Goal: Task Accomplishment & Management: Manage account settings

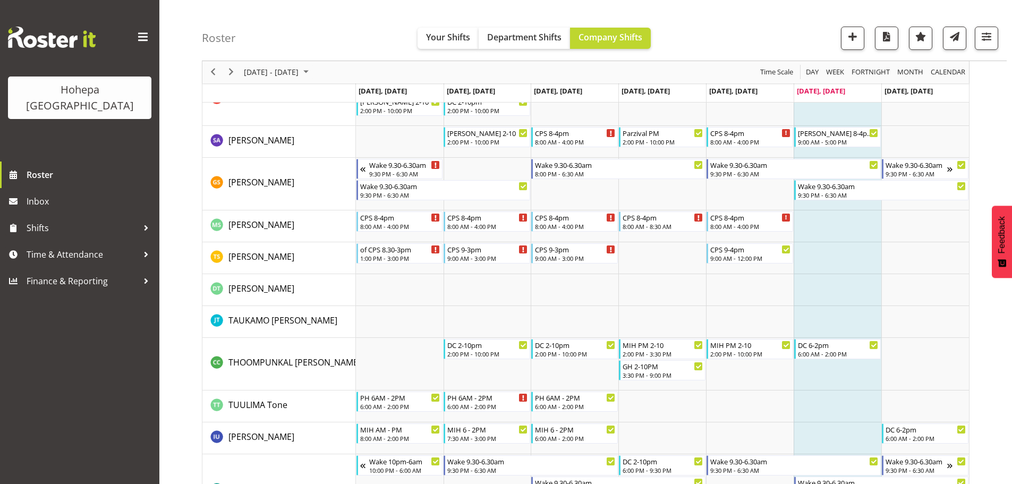
scroll to position [3348, 0]
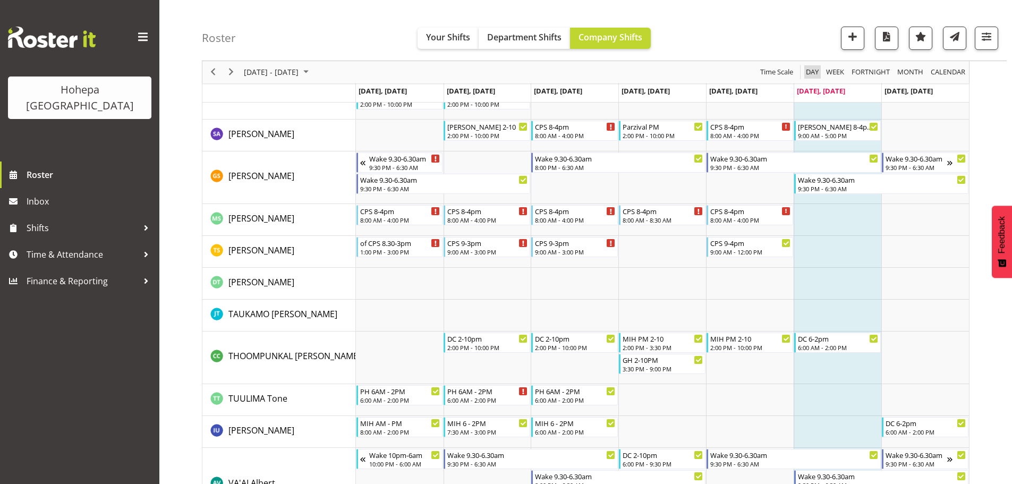
click at [815, 70] on span "Day" at bounding box center [812, 72] width 15 height 13
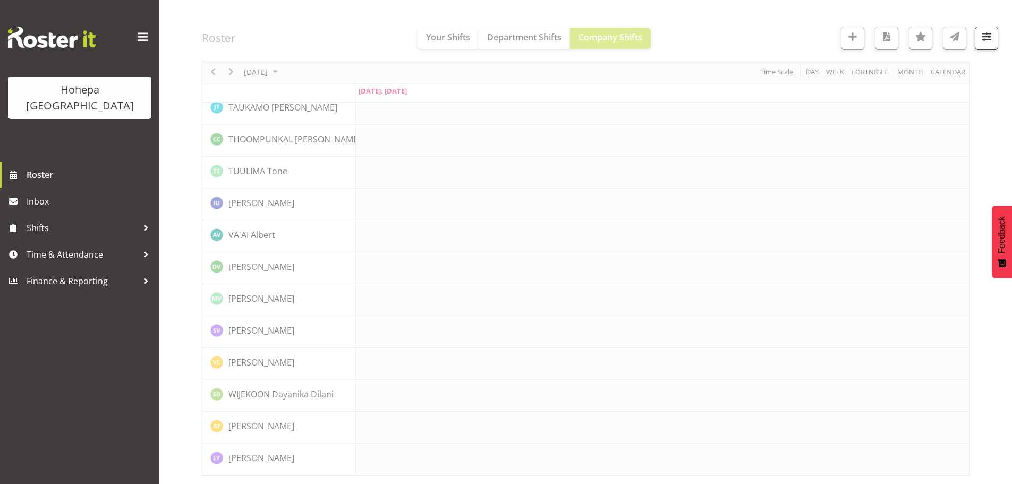
scroll to position [2289, 0]
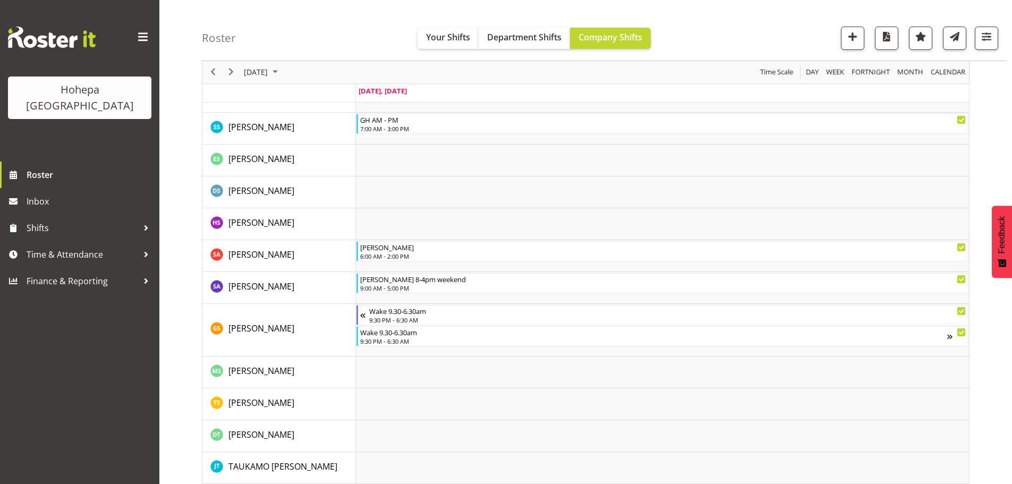
scroll to position [2352, 0]
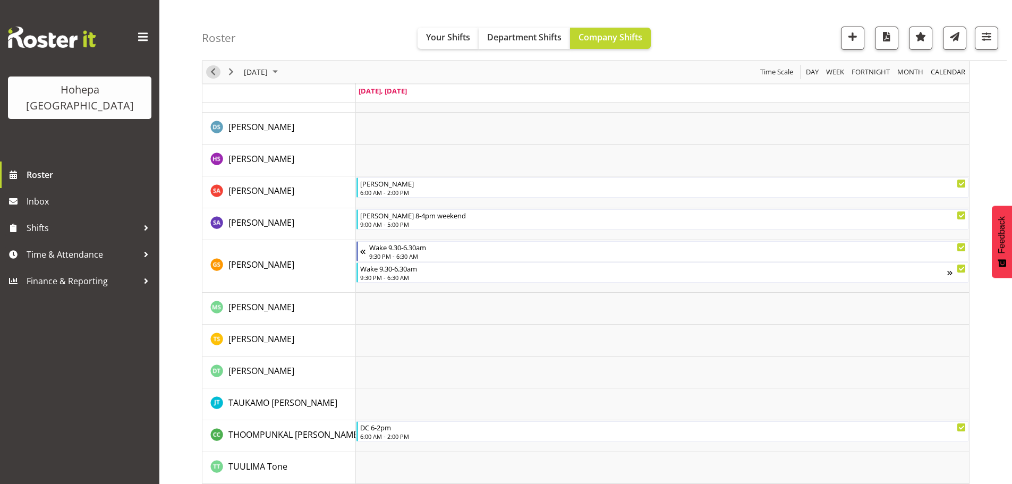
click at [215, 71] on span "Previous" at bounding box center [213, 72] width 13 height 13
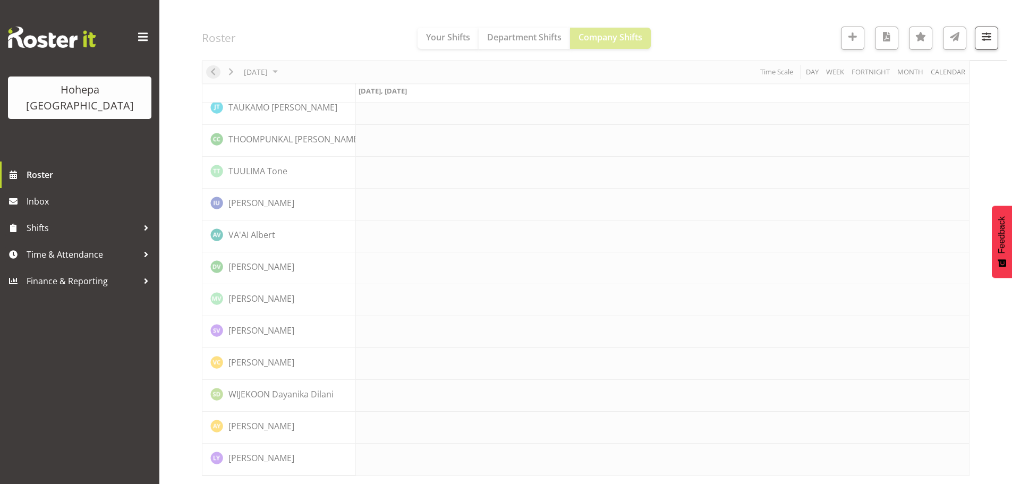
scroll to position [2289, 0]
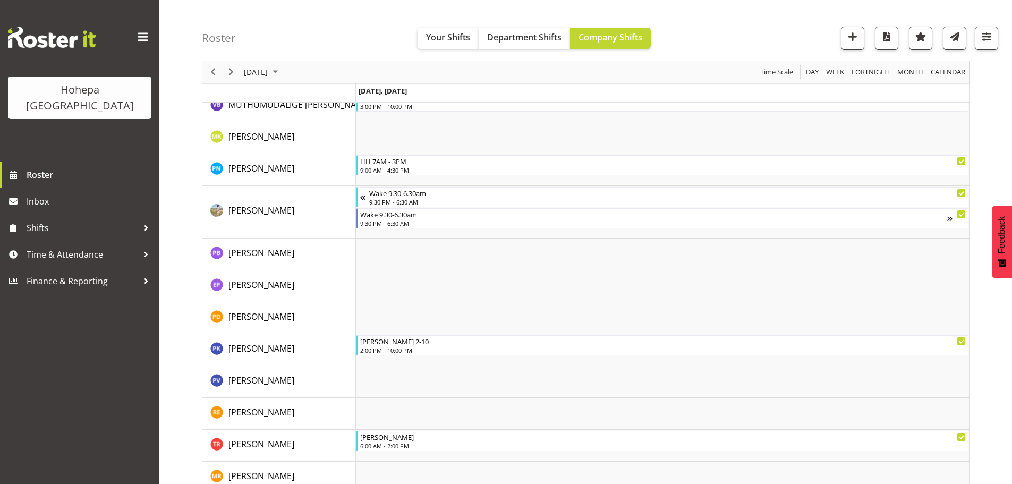
scroll to position [3177, 0]
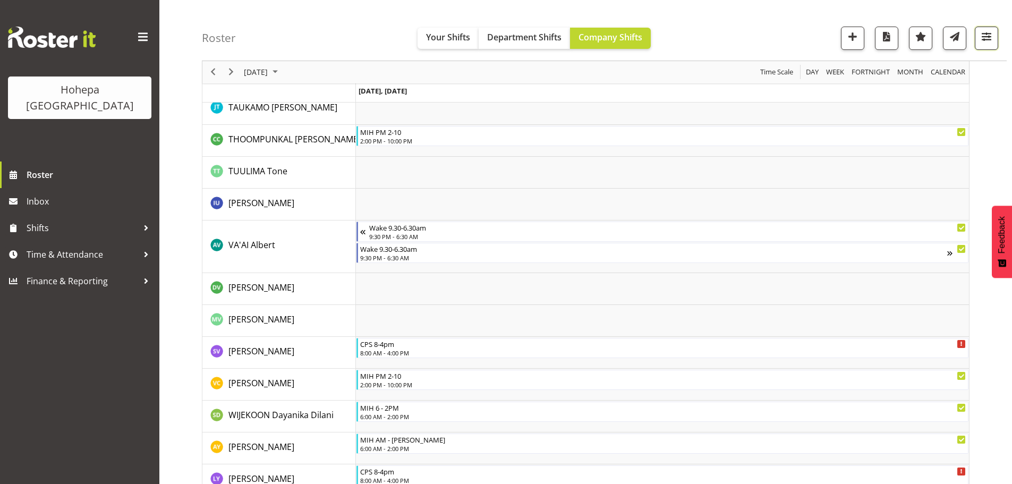
click at [984, 43] on span "button" at bounding box center [987, 37] width 14 height 14
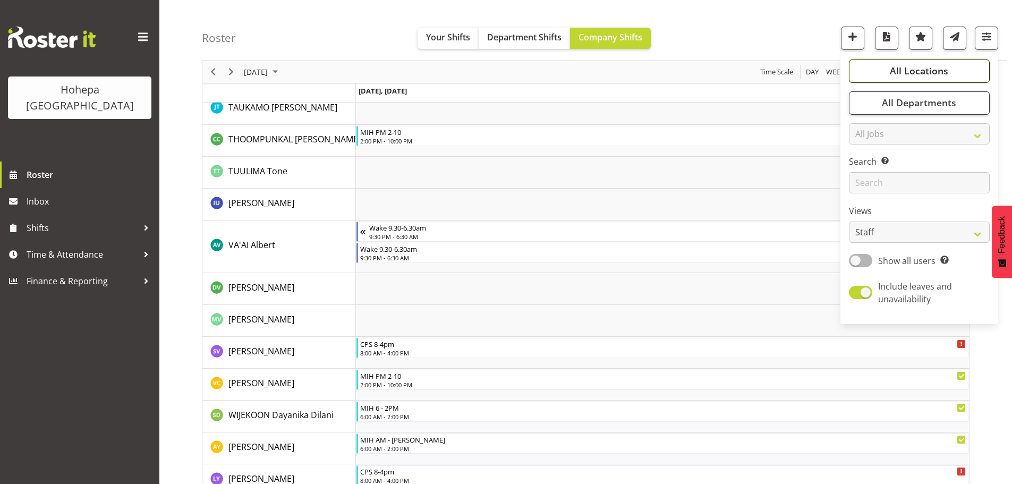
click at [916, 73] on span "All Locations" at bounding box center [919, 71] width 58 height 13
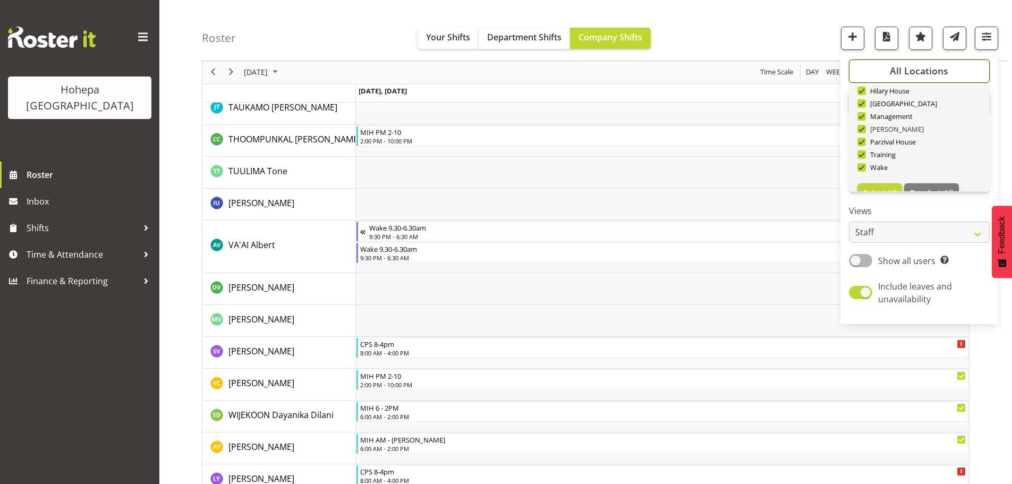
scroll to position [102, 0]
click at [922, 173] on span "Deselect All" at bounding box center [931, 174] width 43 height 10
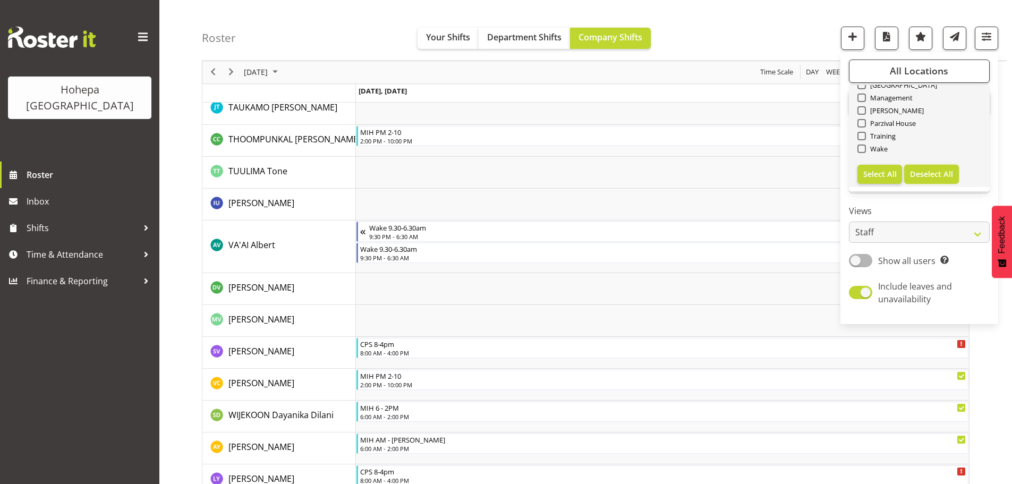
checkbox input "false"
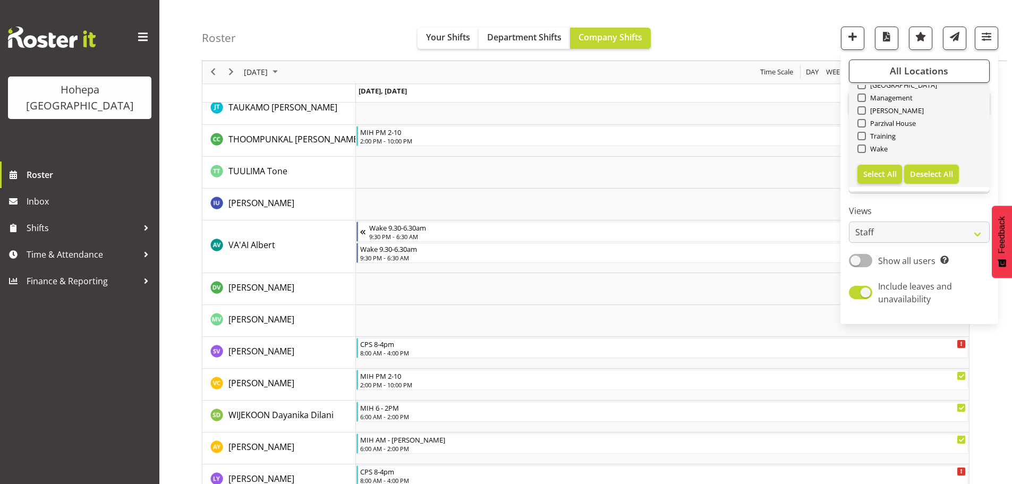
checkbox input "false"
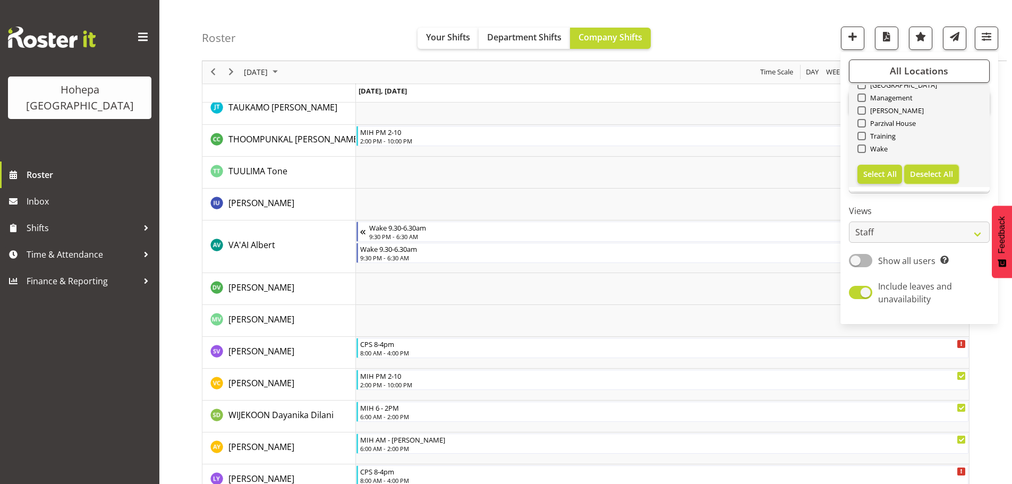
checkbox input "false"
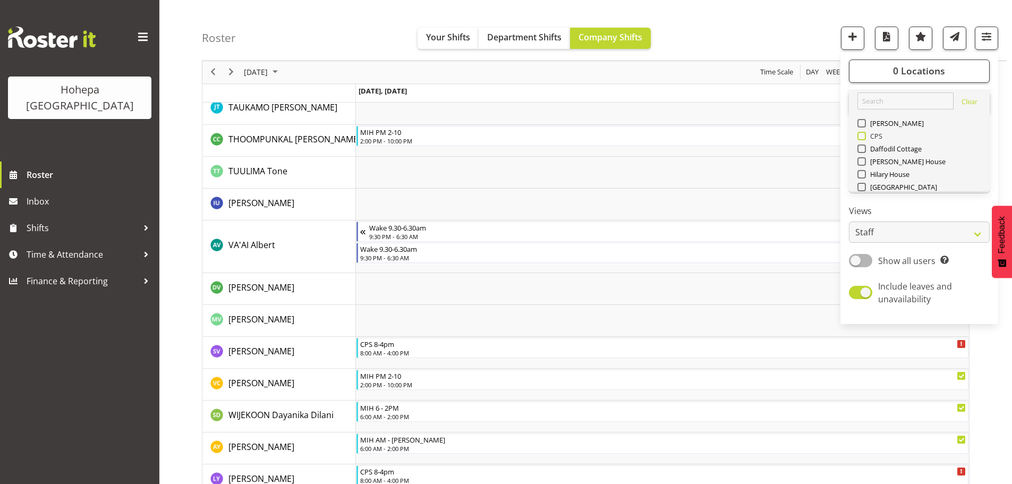
click at [863, 137] on span at bounding box center [862, 136] width 9 height 9
click at [863, 137] on input "CPS" at bounding box center [861, 136] width 7 height 7
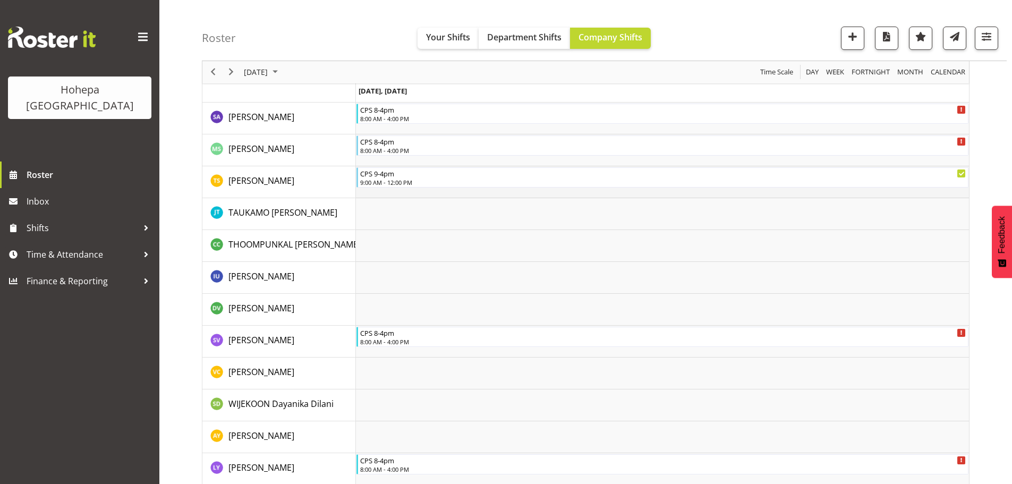
scroll to position [1735, 0]
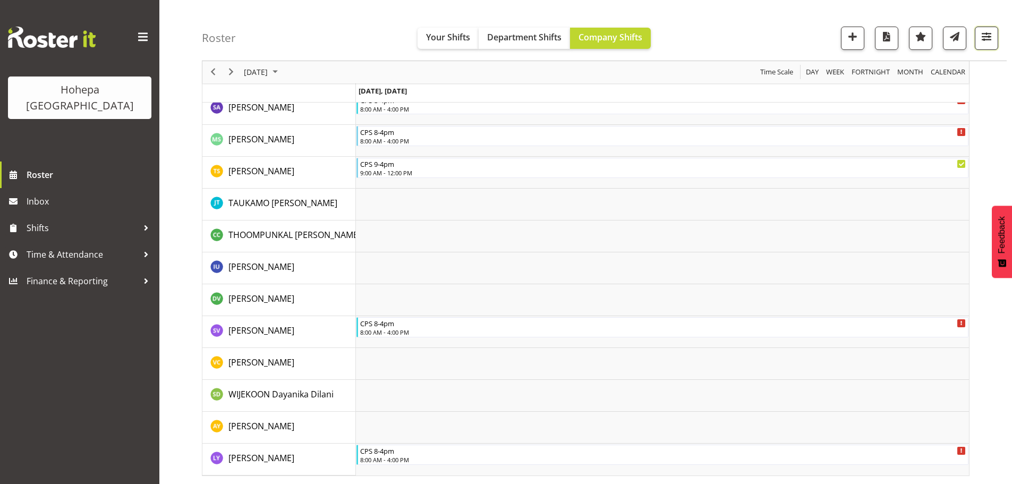
click at [986, 38] on span "button" at bounding box center [987, 37] width 14 height 14
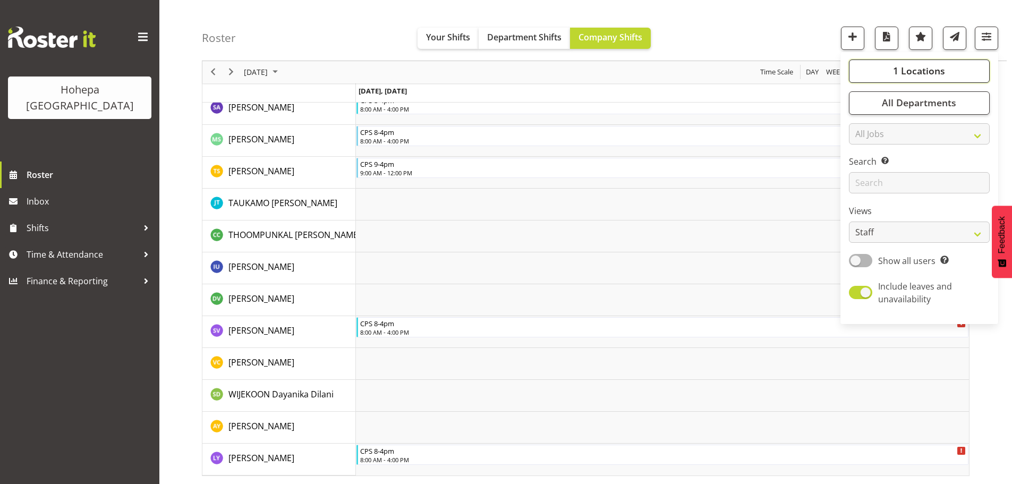
click at [921, 71] on span "1 Locations" at bounding box center [919, 71] width 52 height 13
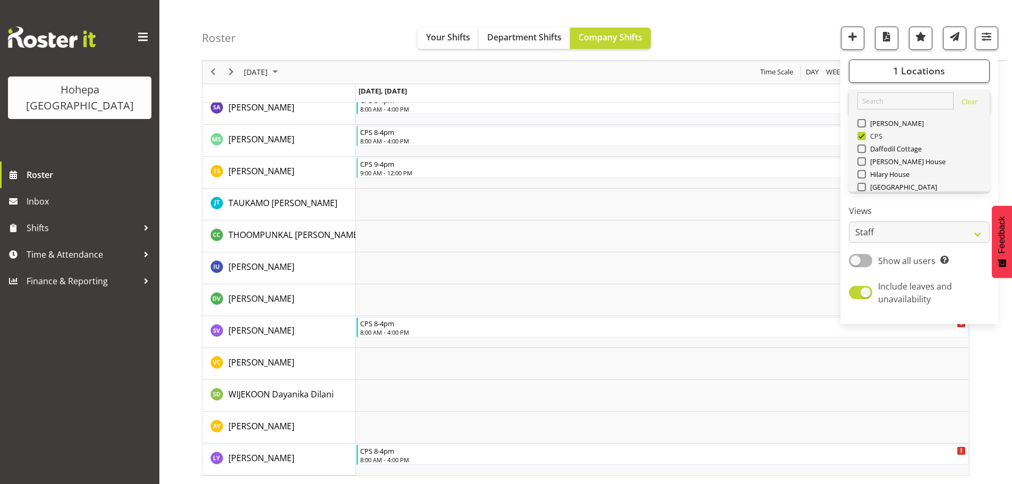
drag, startPoint x: 863, startPoint y: 134, endPoint x: 904, endPoint y: 163, distance: 50.7
click at [862, 134] on span at bounding box center [862, 136] width 9 height 9
click at [862, 134] on input "CPS" at bounding box center [861, 136] width 7 height 7
checkbox input "false"
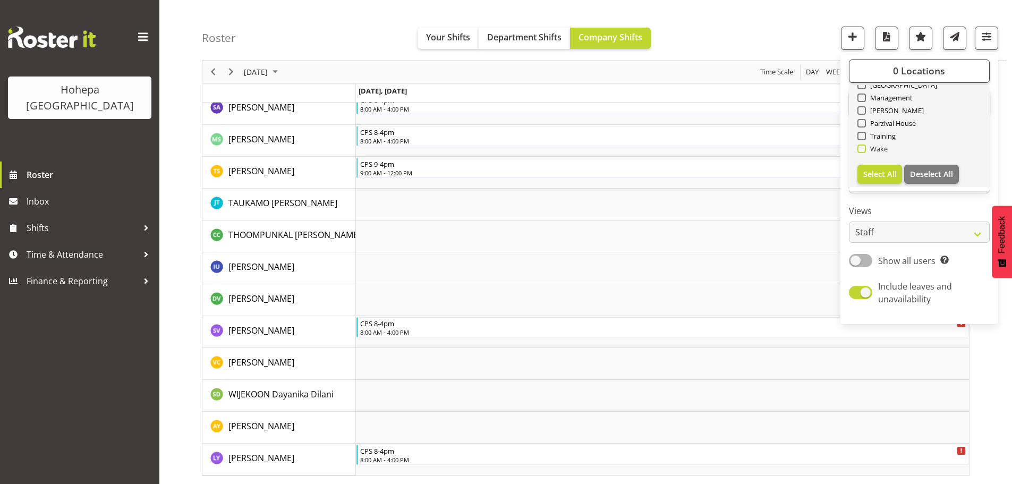
click at [866, 150] on span at bounding box center [862, 149] width 9 height 9
click at [865, 150] on input "Wake" at bounding box center [861, 149] width 7 height 7
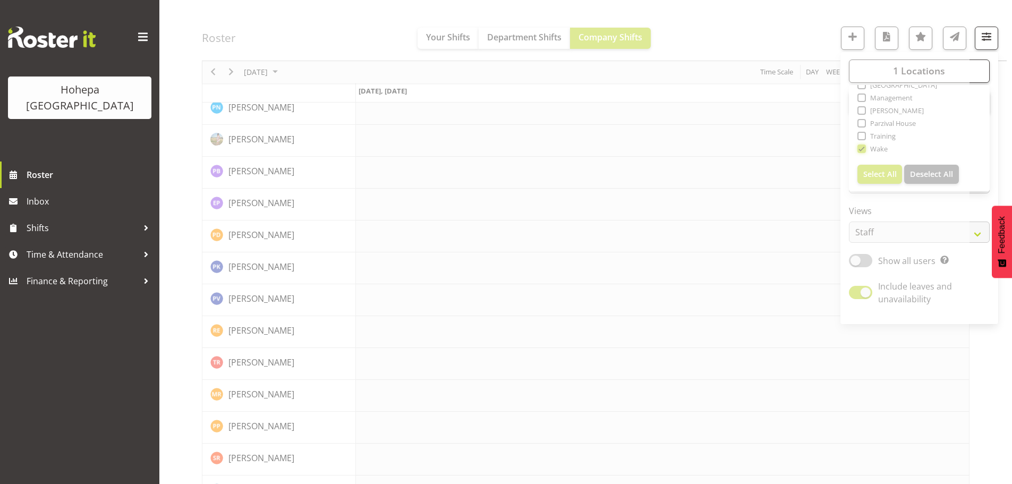
scroll to position [1735, 0]
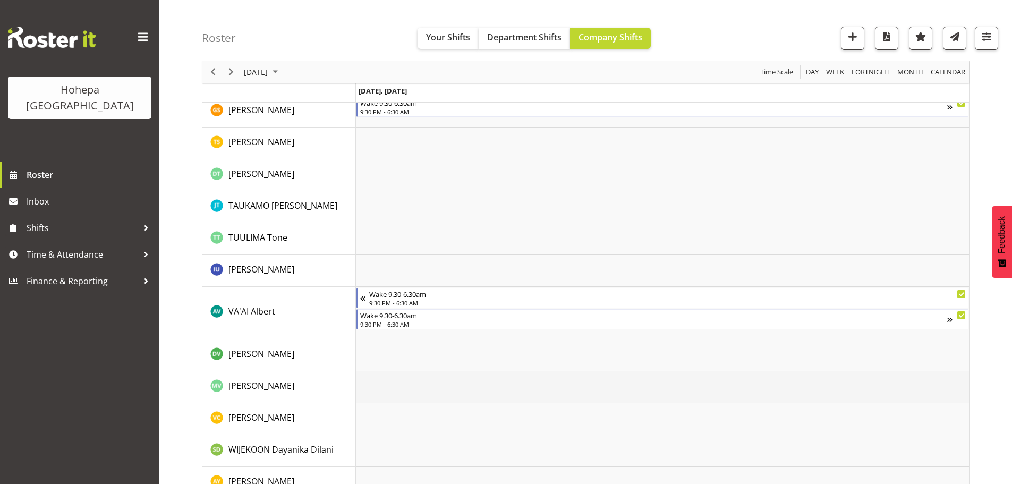
scroll to position [1584, 0]
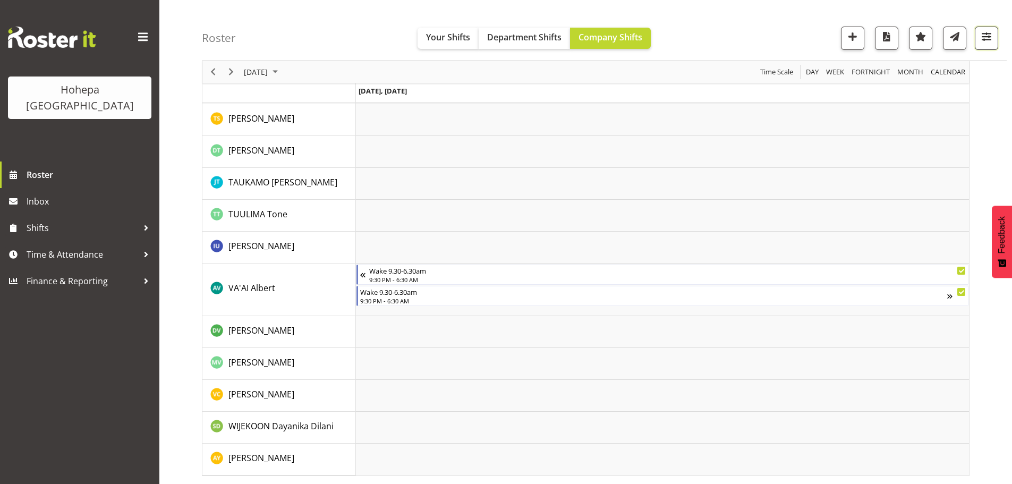
click at [985, 33] on span "button" at bounding box center [987, 37] width 14 height 14
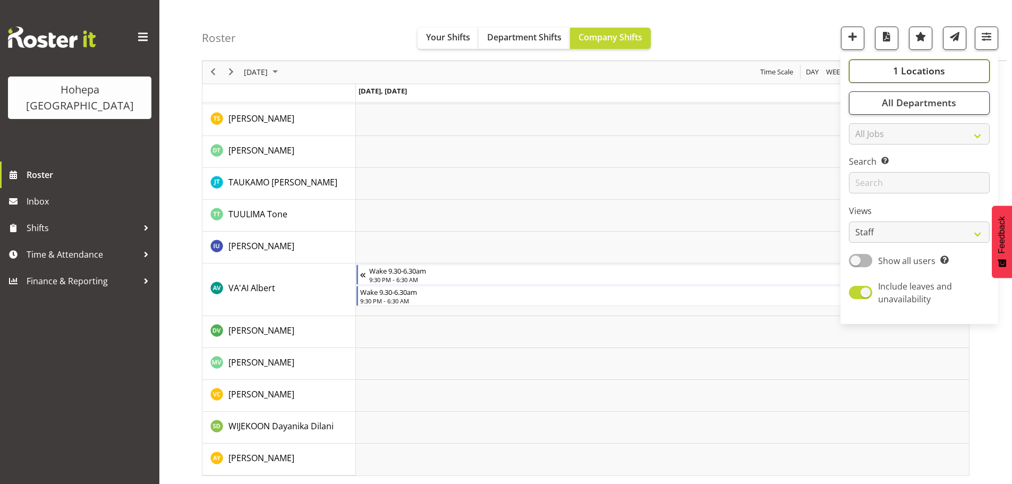
click at [916, 71] on span "1 Locations" at bounding box center [919, 71] width 52 height 13
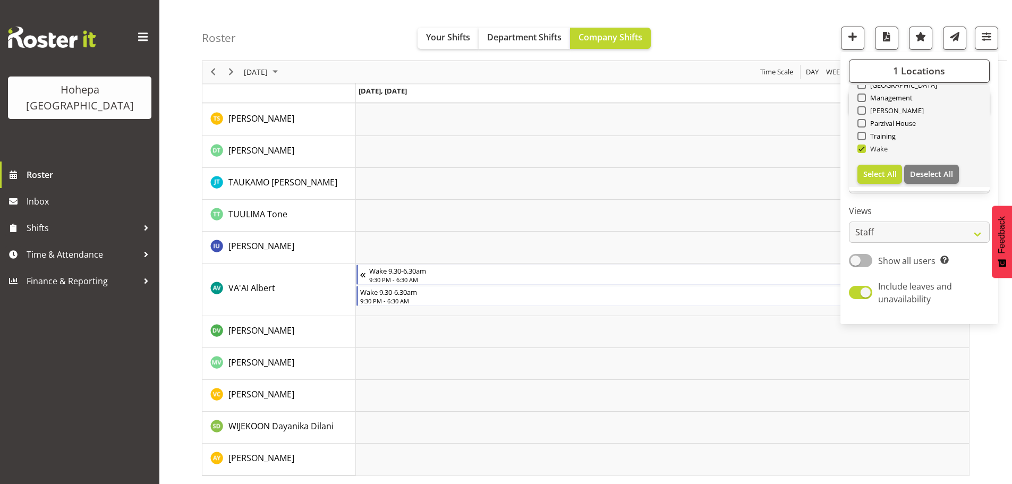
click at [864, 149] on span at bounding box center [862, 149] width 9 height 9
click at [864, 149] on input "Wake" at bounding box center [861, 149] width 7 height 7
checkbox input "false"
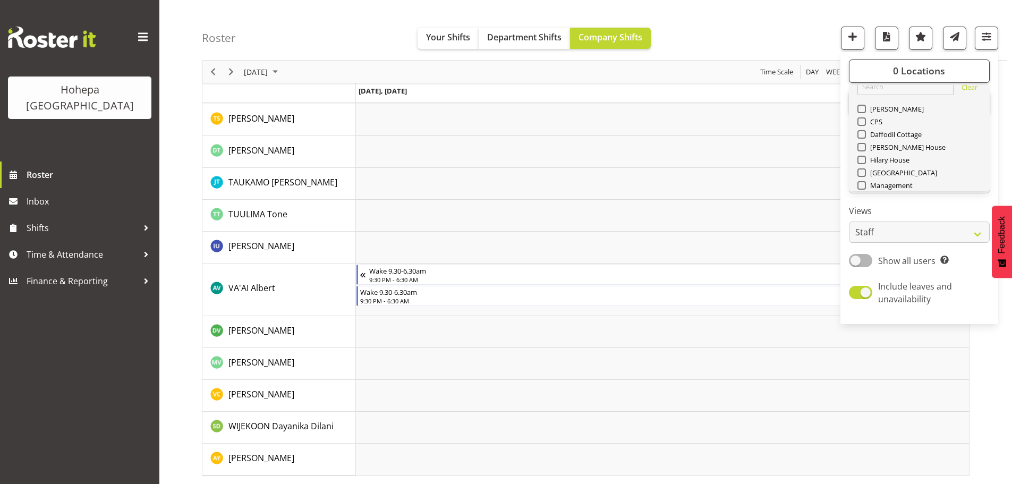
scroll to position [0, 0]
click at [864, 123] on span at bounding box center [862, 123] width 9 height 9
click at [864, 123] on input "[PERSON_NAME]" at bounding box center [861, 123] width 7 height 7
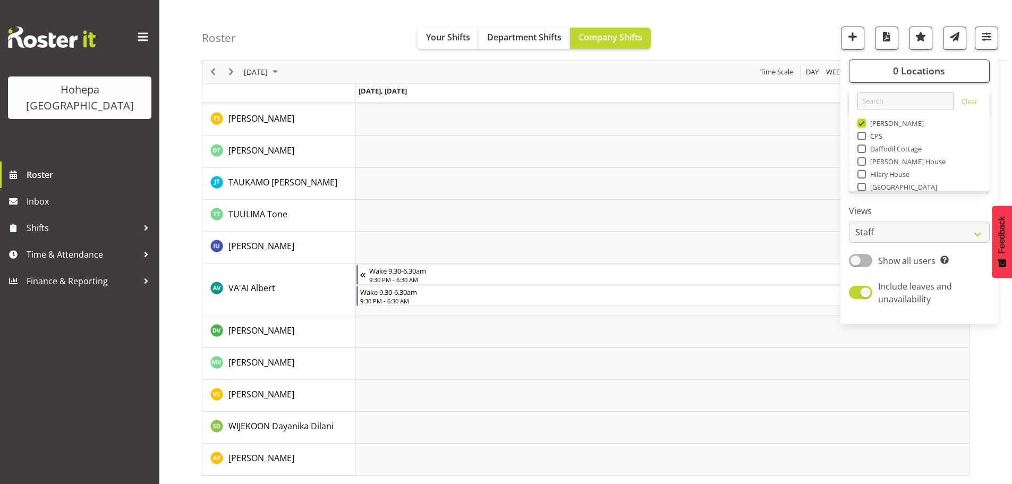
scroll to position [1459, 0]
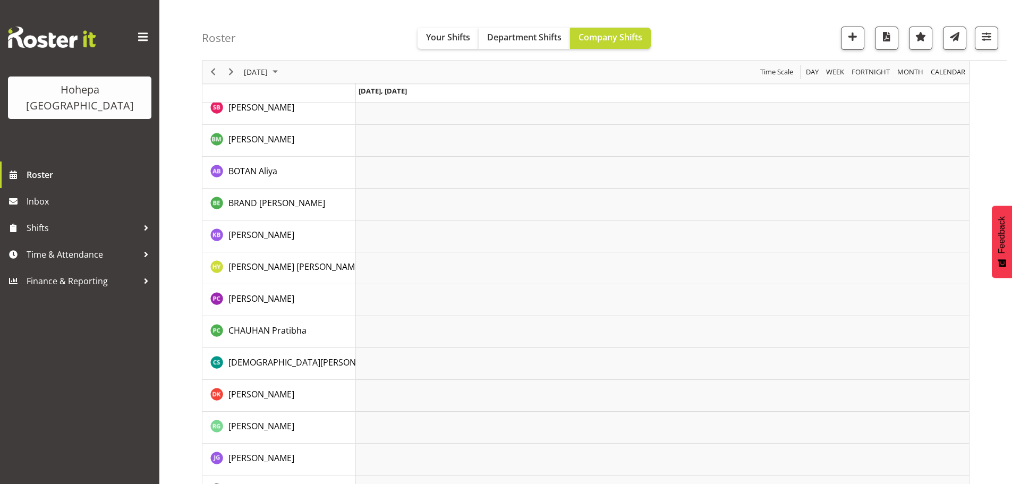
scroll to position [98, 0]
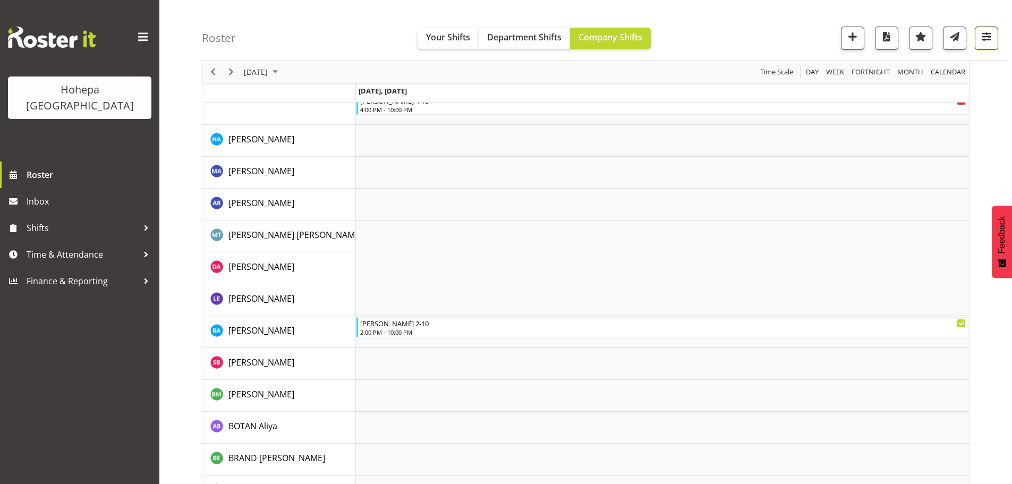
click at [984, 39] on span "button" at bounding box center [987, 37] width 14 height 14
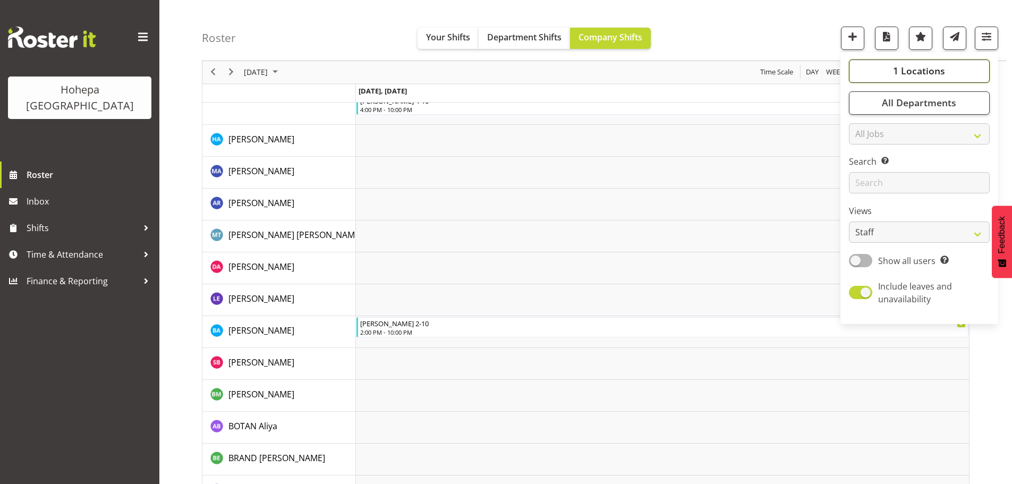
click at [919, 78] on button "1 Locations" at bounding box center [919, 71] width 141 height 23
drag, startPoint x: 864, startPoint y: 124, endPoint x: 860, endPoint y: 162, distance: 38.4
click at [864, 124] on span at bounding box center [862, 123] width 9 height 9
click at [864, 124] on input "[PERSON_NAME]" at bounding box center [861, 123] width 7 height 7
checkbox input "false"
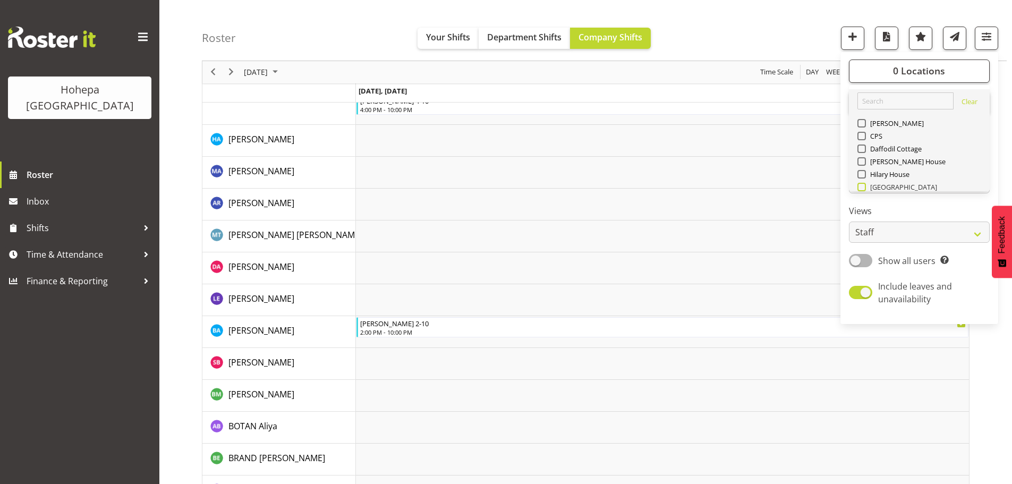
click at [865, 188] on span at bounding box center [862, 187] width 9 height 9
click at [865, 188] on input "[GEOGRAPHIC_DATA]" at bounding box center [861, 187] width 7 height 7
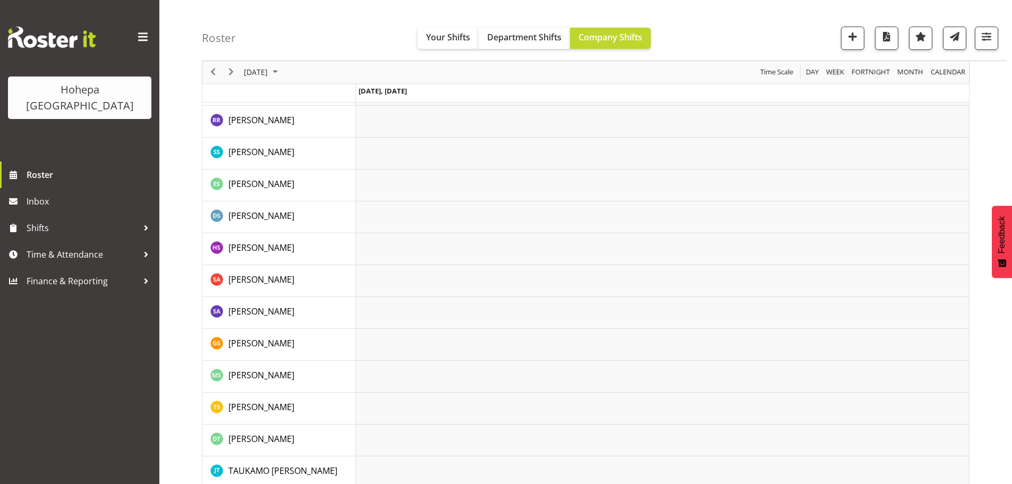
scroll to position [2331, 0]
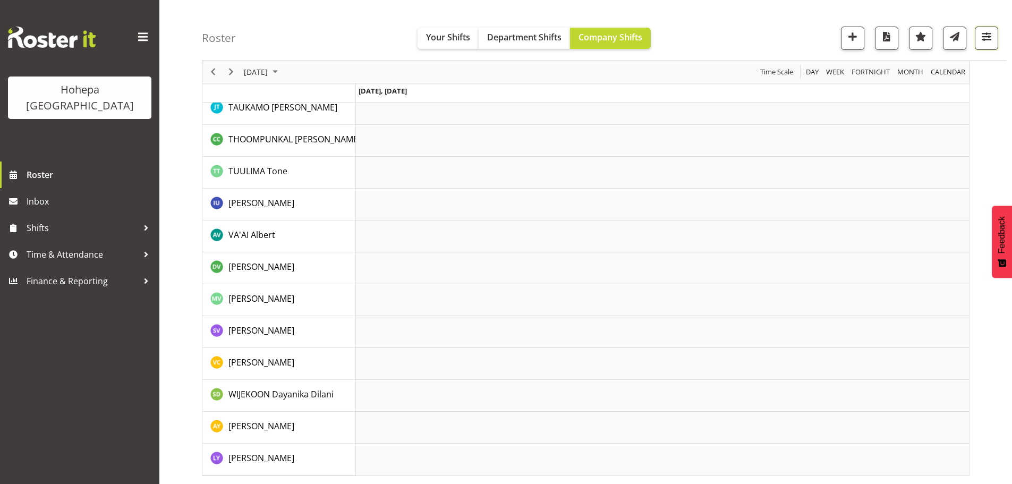
click at [988, 37] on span "button" at bounding box center [987, 37] width 14 height 14
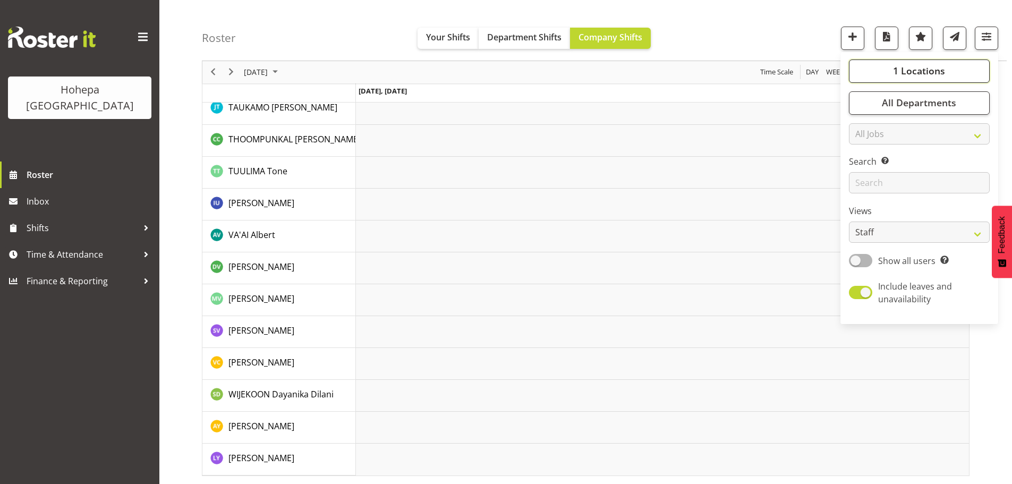
drag, startPoint x: 929, startPoint y: 71, endPoint x: 922, endPoint y: 75, distance: 8.8
click at [928, 71] on span "1 Locations" at bounding box center [919, 71] width 52 height 13
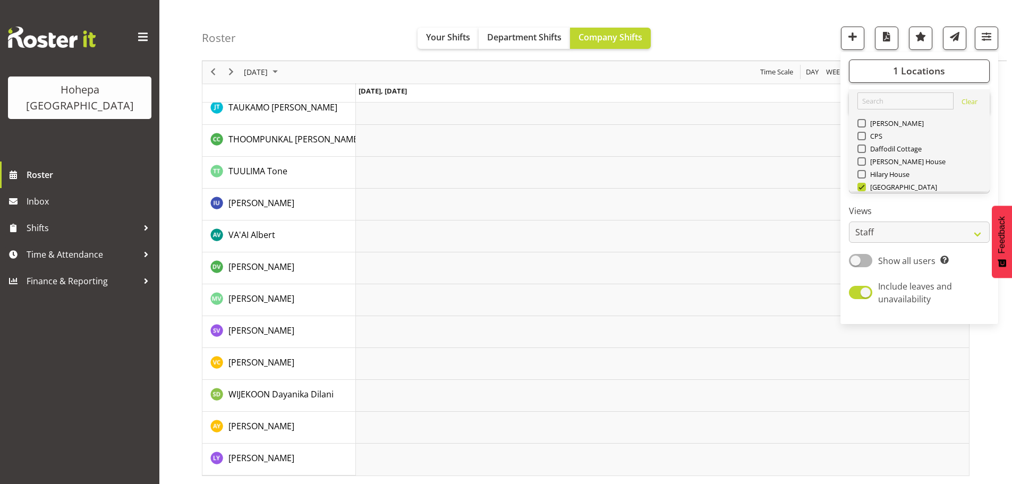
drag, startPoint x: 859, startPoint y: 189, endPoint x: 885, endPoint y: 167, distance: 33.6
click at [859, 188] on span at bounding box center [862, 187] width 9 height 9
click at [859, 188] on input "[GEOGRAPHIC_DATA]" at bounding box center [861, 187] width 7 height 7
checkbox input "false"
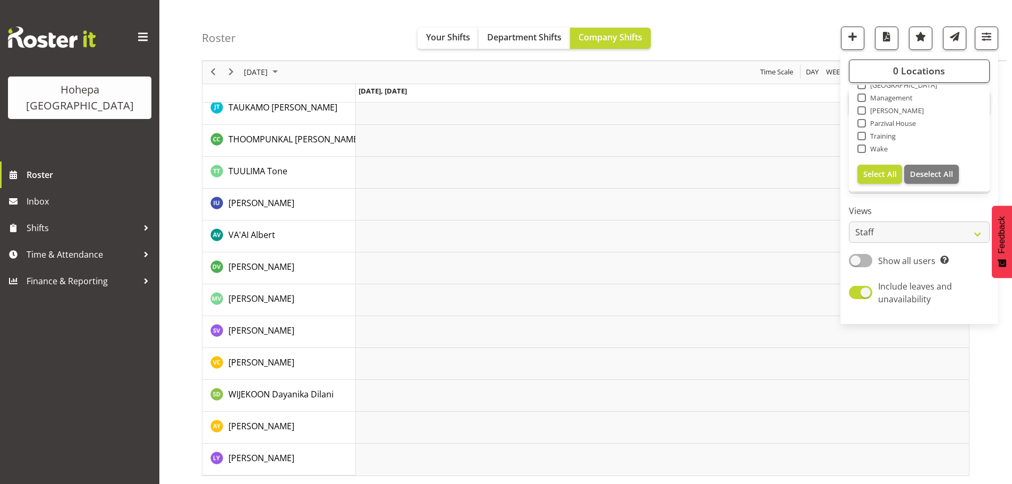
click at [864, 114] on span at bounding box center [862, 110] width 9 height 9
click at [864, 114] on input "[PERSON_NAME]" at bounding box center [861, 110] width 7 height 7
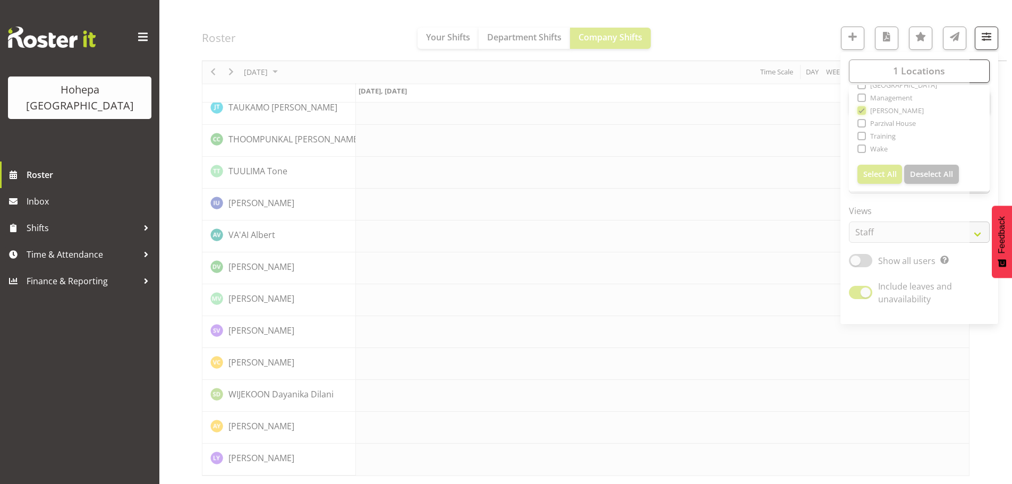
scroll to position [2289, 0]
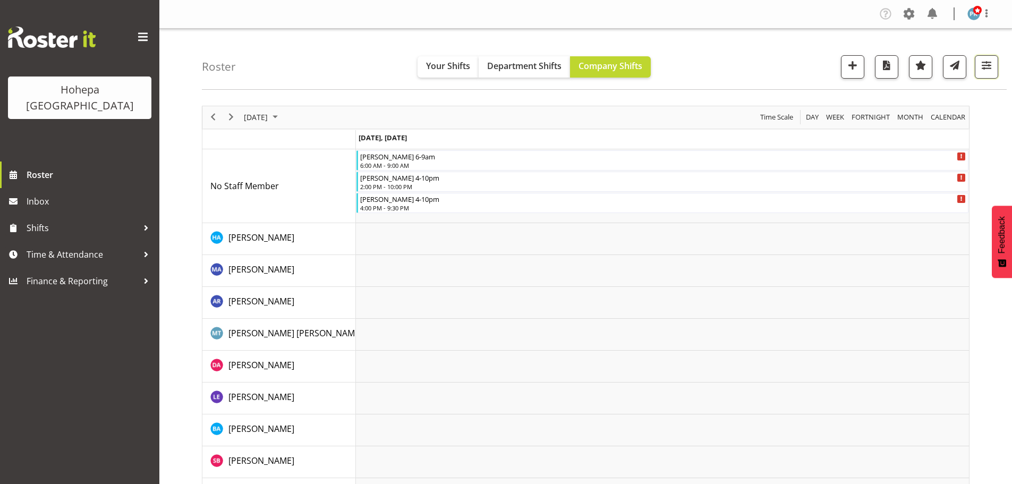
drag, startPoint x: 989, startPoint y: 70, endPoint x: 973, endPoint y: 79, distance: 18.8
click at [988, 70] on span "button" at bounding box center [987, 65] width 14 height 14
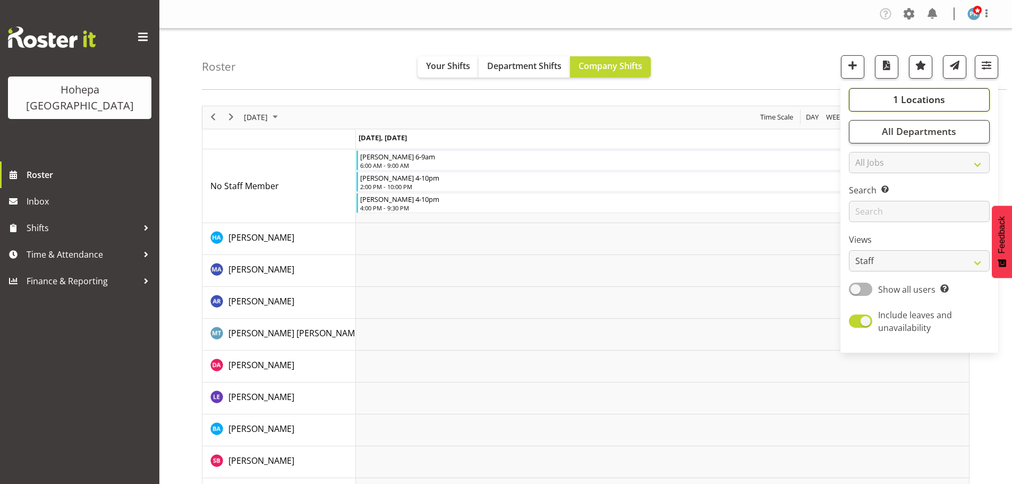
click at [881, 96] on button "1 Locations" at bounding box center [919, 99] width 141 height 23
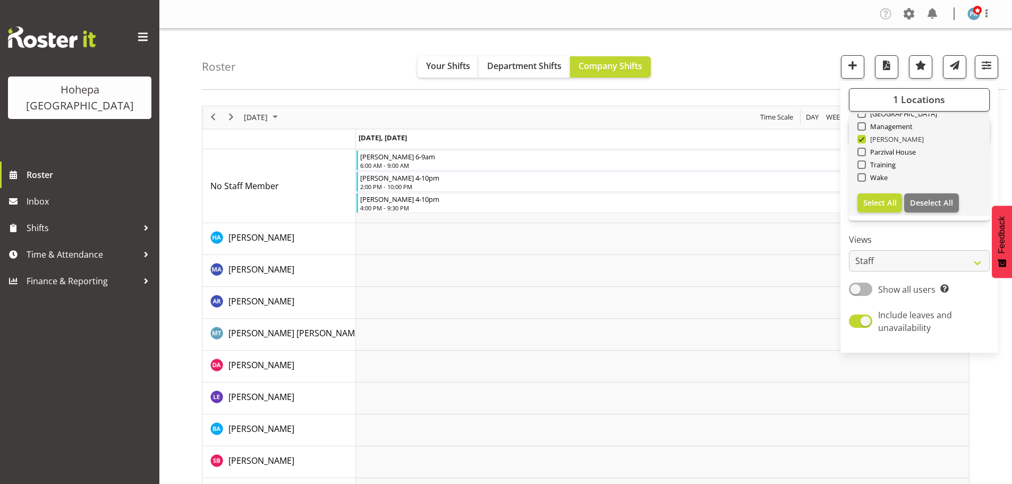
click at [862, 142] on span at bounding box center [862, 139] width 9 height 9
click at [862, 142] on input "[PERSON_NAME]" at bounding box center [861, 139] width 7 height 7
checkbox input "false"
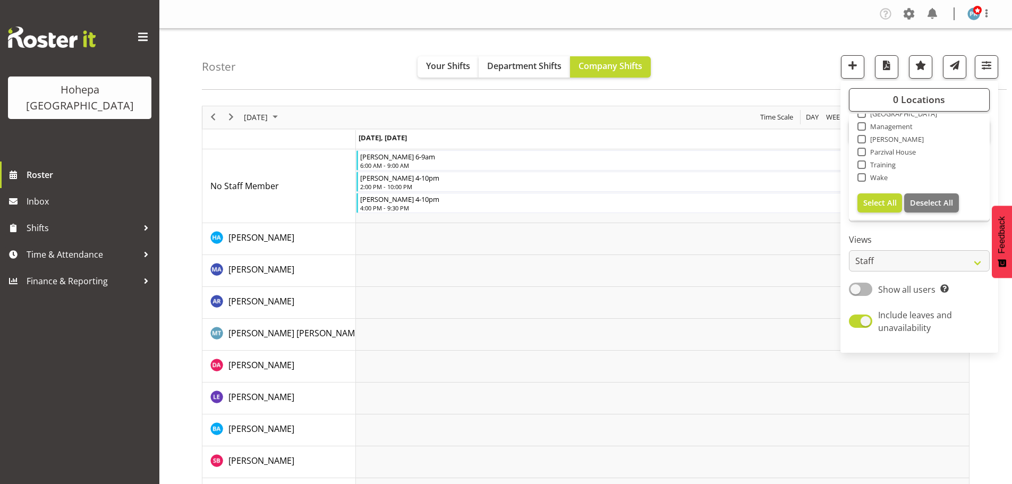
drag, startPoint x: 864, startPoint y: 154, endPoint x: 857, endPoint y: 151, distance: 7.7
click at [864, 154] on span at bounding box center [862, 152] width 9 height 9
click at [864, 154] on input "Parzival House" at bounding box center [861, 151] width 7 height 7
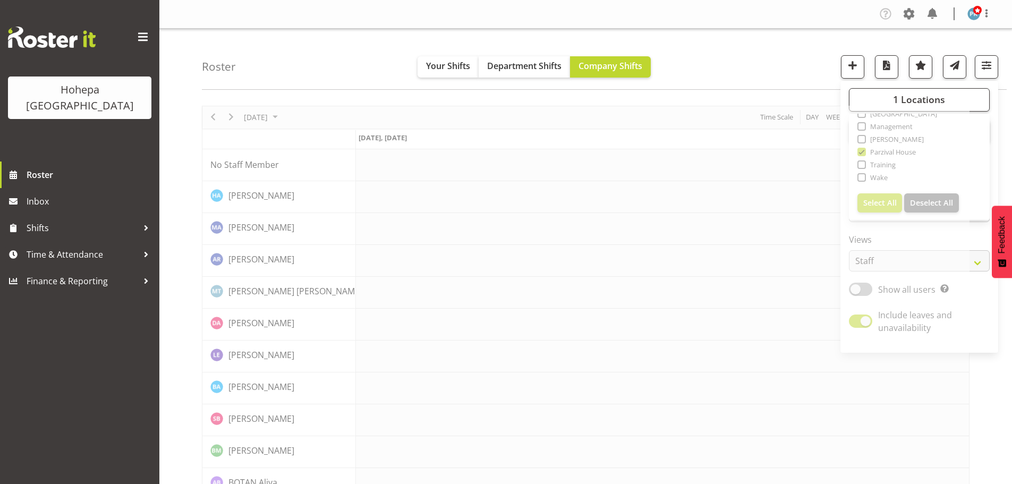
click at [769, 57] on div "Roster Your Shifts Department Shifts Company Shifts 1 Locations [GEOGRAPHIC_DAT…" at bounding box center [604, 59] width 805 height 61
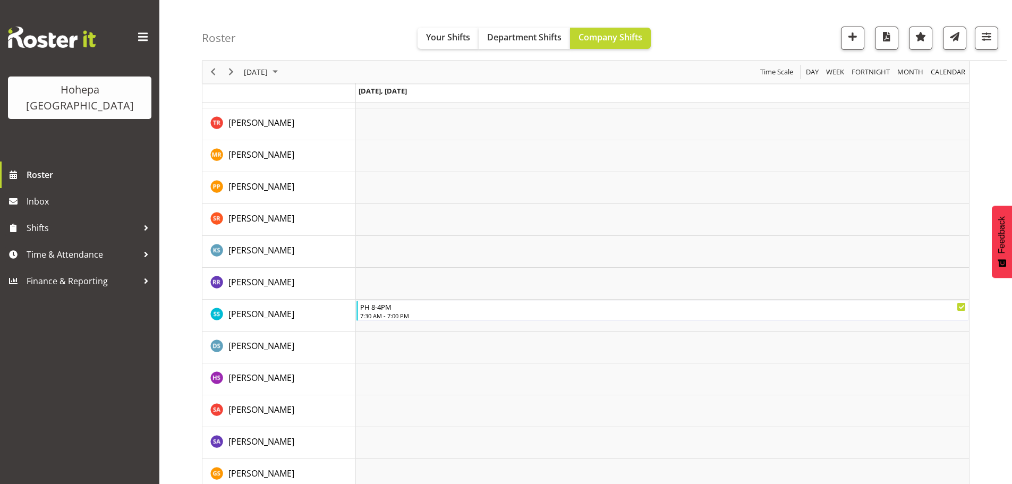
scroll to position [1587, 0]
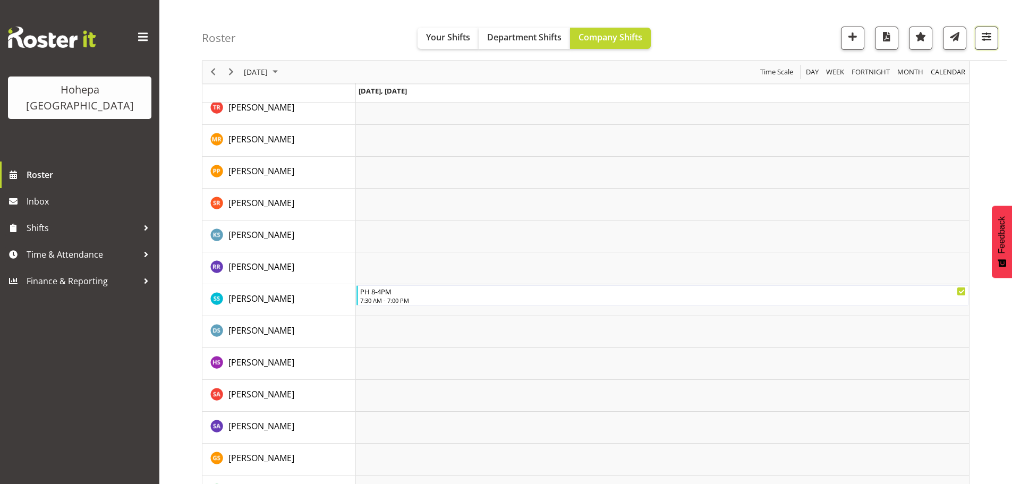
click at [991, 39] on span "button" at bounding box center [987, 37] width 14 height 14
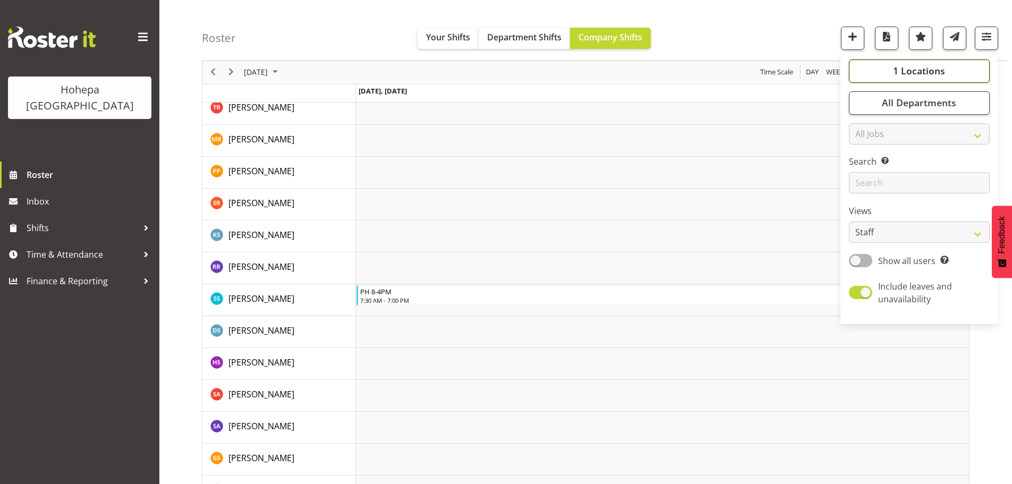
click at [934, 67] on span "1 Locations" at bounding box center [919, 71] width 52 height 13
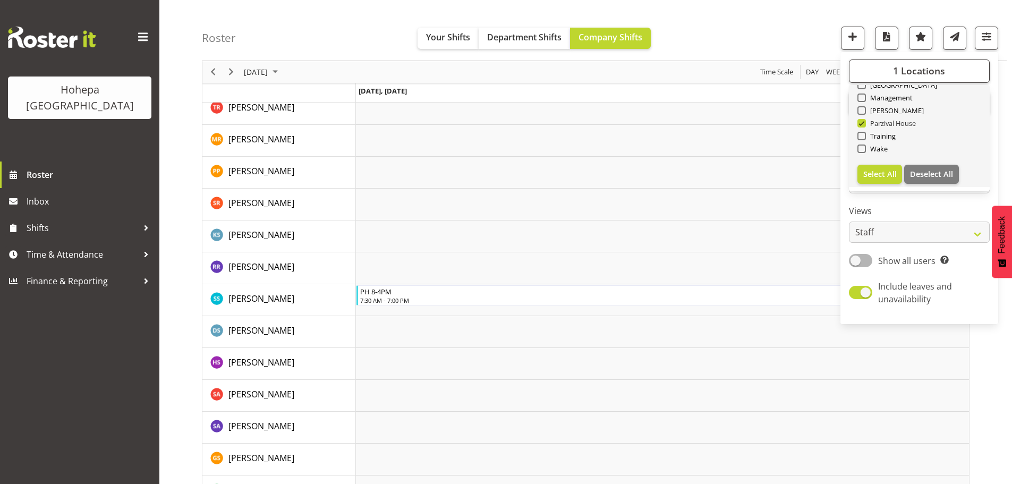
click at [865, 123] on span at bounding box center [862, 123] width 9 height 9
click at [865, 123] on input "Parzival House" at bounding box center [861, 123] width 7 height 7
checkbox input "false"
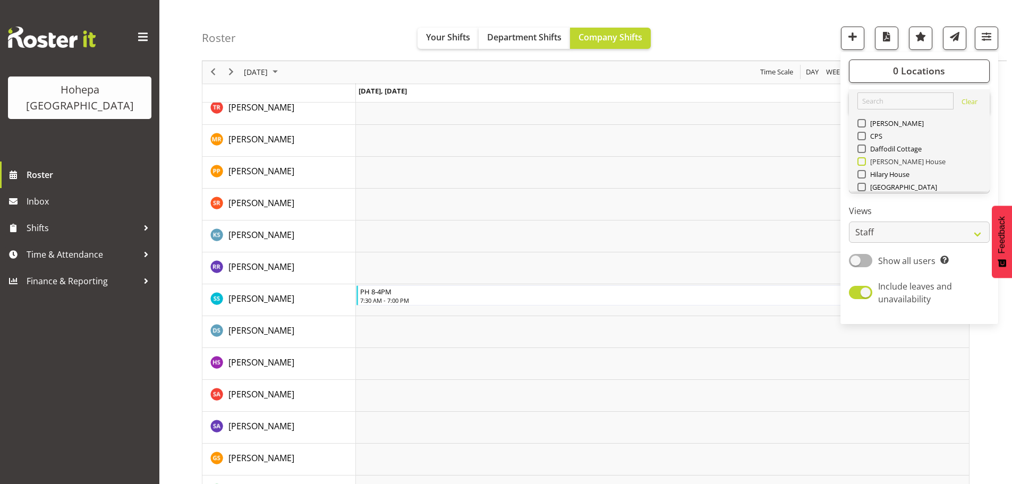
click at [860, 163] on span at bounding box center [862, 161] width 9 height 9
click at [860, 163] on input "[PERSON_NAME] House" at bounding box center [861, 161] width 7 height 7
checkbox input "true"
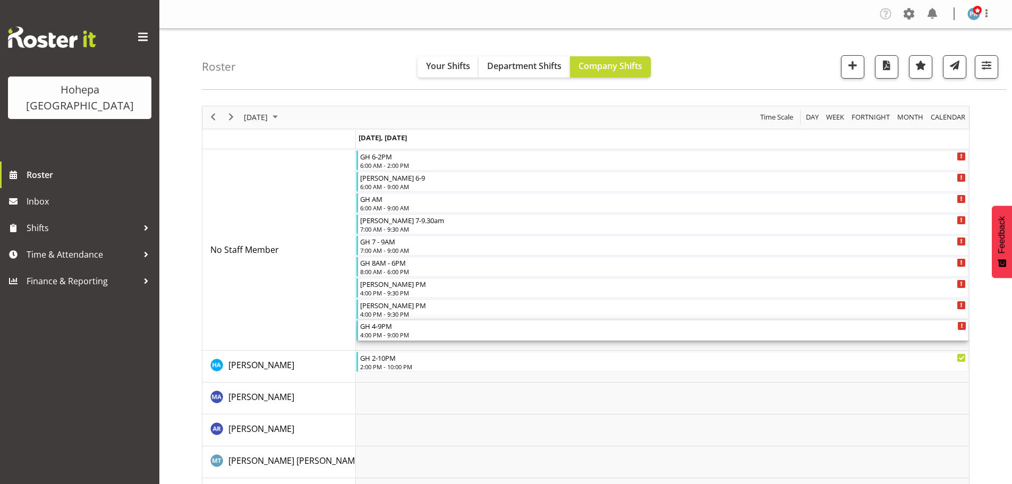
click at [394, 335] on div "4:00 PM - 9:00 PM" at bounding box center [663, 335] width 606 height 9
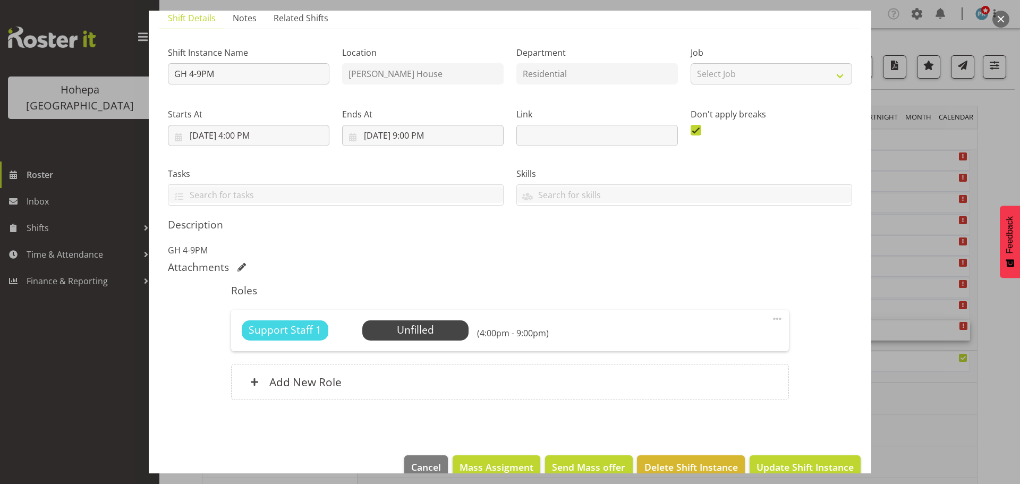
scroll to position [99, 0]
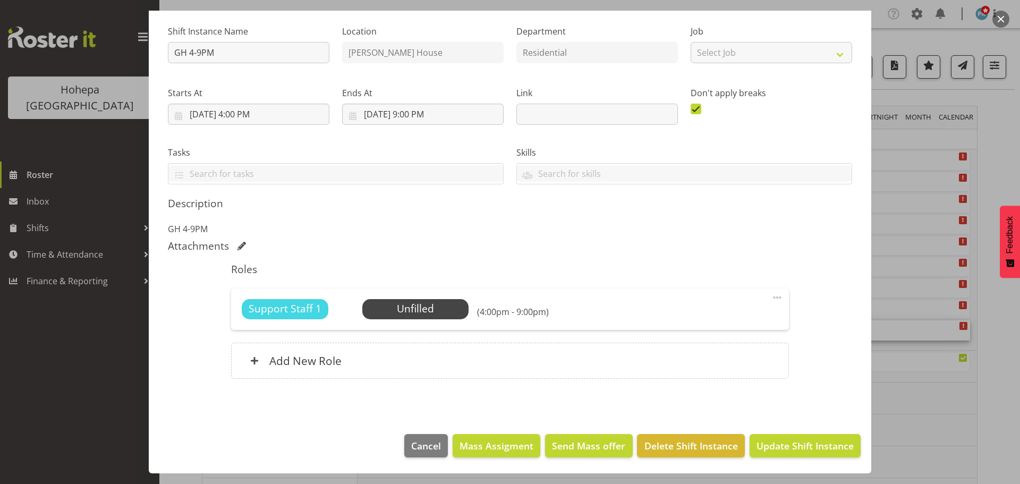
click at [771, 296] on span at bounding box center [777, 297] width 13 height 13
click at [697, 321] on link "Edit" at bounding box center [733, 320] width 102 height 19
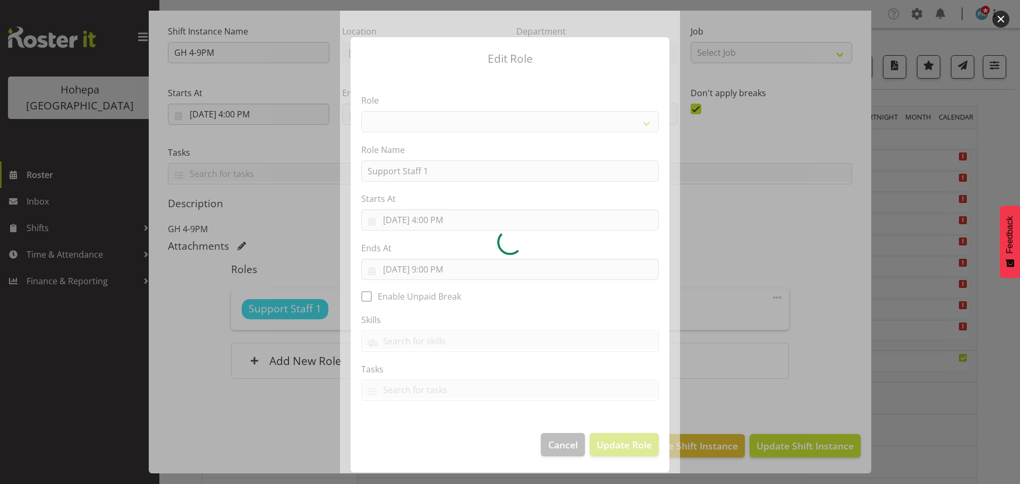
click at [447, 224] on div at bounding box center [510, 242] width 340 height 463
select select "1091"
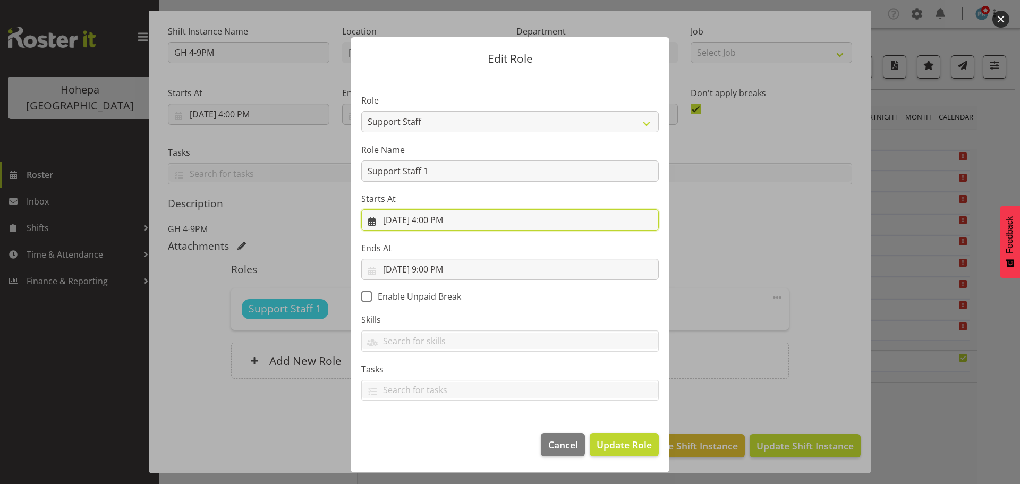
click at [449, 219] on input "[DATE] 4:00 PM" at bounding box center [510, 219] width 298 height 21
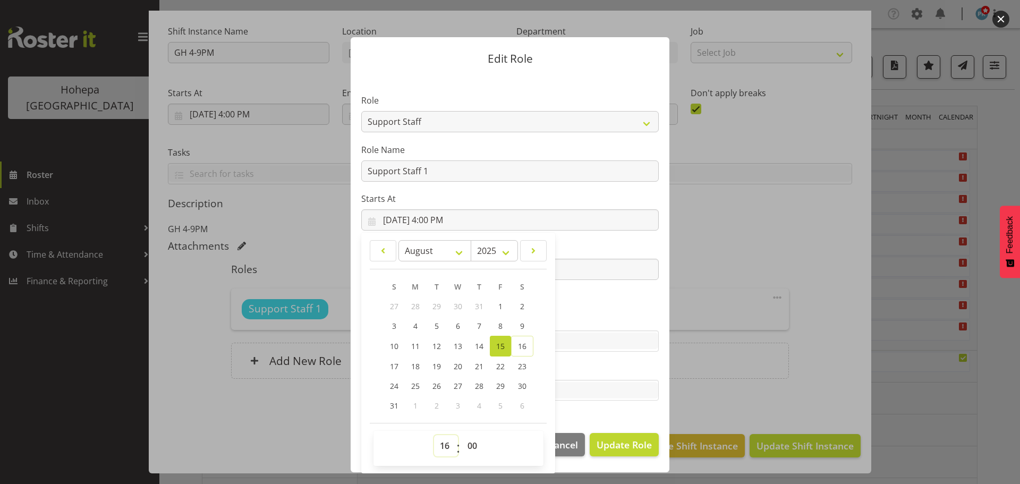
click at [444, 445] on select "00 01 02 03 04 05 06 07 08 09 10 11 12 13 14 15 16 17 18 19 20 21 22 23" at bounding box center [446, 445] width 24 height 21
select select "15"
click at [434, 435] on select "00 01 02 03 04 05 06 07 08 09 10 11 12 13 14 15 16 17 18 19 20 21 22 23" at bounding box center [446, 445] width 24 height 21
type input "[DATE] 3:00 PM"
click at [610, 309] on section "Role CP House Leader Support Staff Wake Role Name Support Staff 1 Starts At [DA…" at bounding box center [510, 249] width 319 height 348
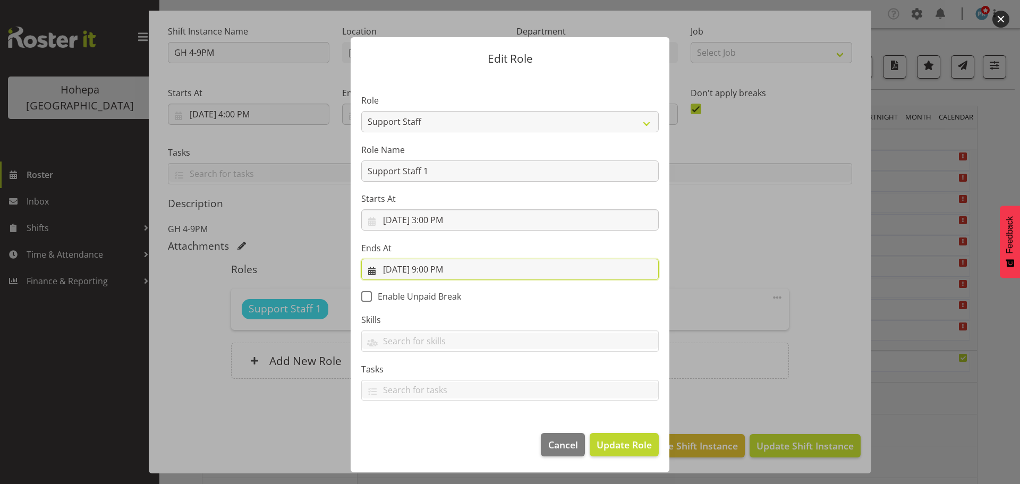
click at [442, 271] on input "[DATE] 9:00 PM" at bounding box center [510, 269] width 298 height 21
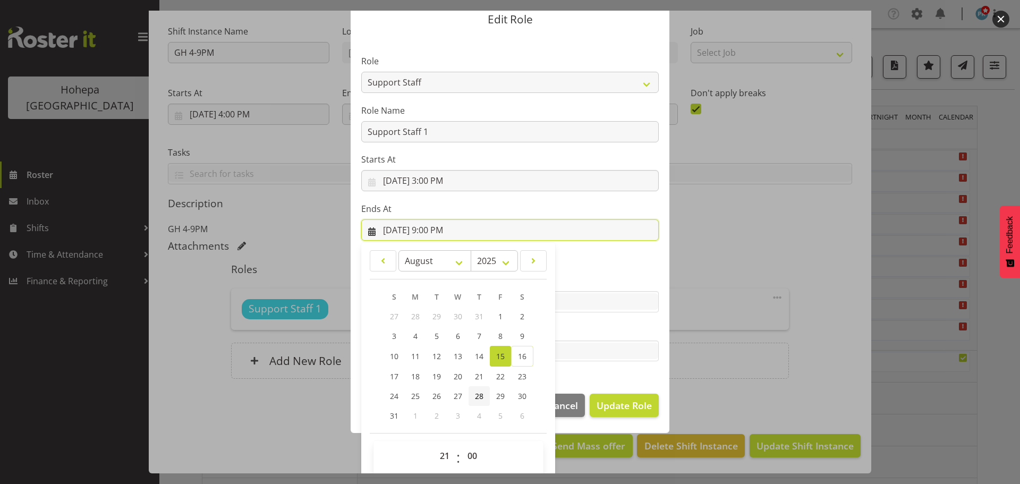
scroll to position [49, 0]
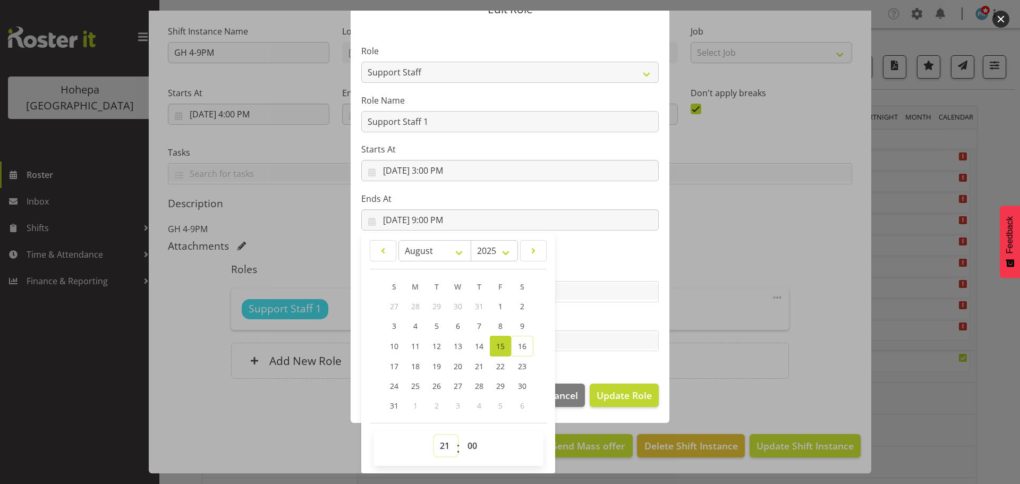
click at [441, 446] on select "00 01 02 03 04 05 06 07 08 09 10 11 12 13 14 15 16 17 18 19 20 21 22 23" at bounding box center [446, 445] width 24 height 21
select select "22"
click at [434, 435] on select "00 01 02 03 04 05 06 07 08 09 10 11 12 13 14 15 16 17 18 19 20 21 22 23" at bounding box center [446, 445] width 24 height 21
type input "[DATE] 10:00 PM"
click at [591, 367] on section "Role CP House Leader Support Staff Wake Role Name Support Staff 1 Starts At [DA…" at bounding box center [510, 200] width 319 height 348
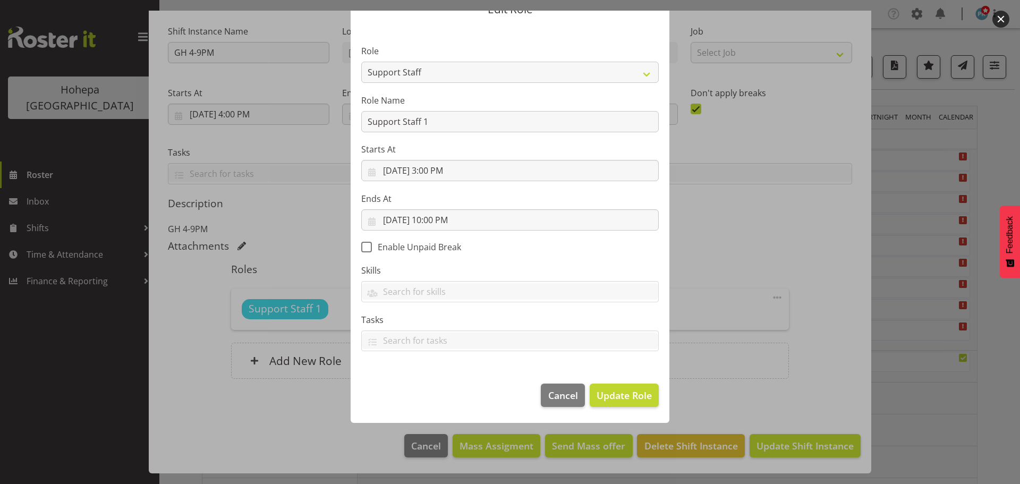
scroll to position [0, 0]
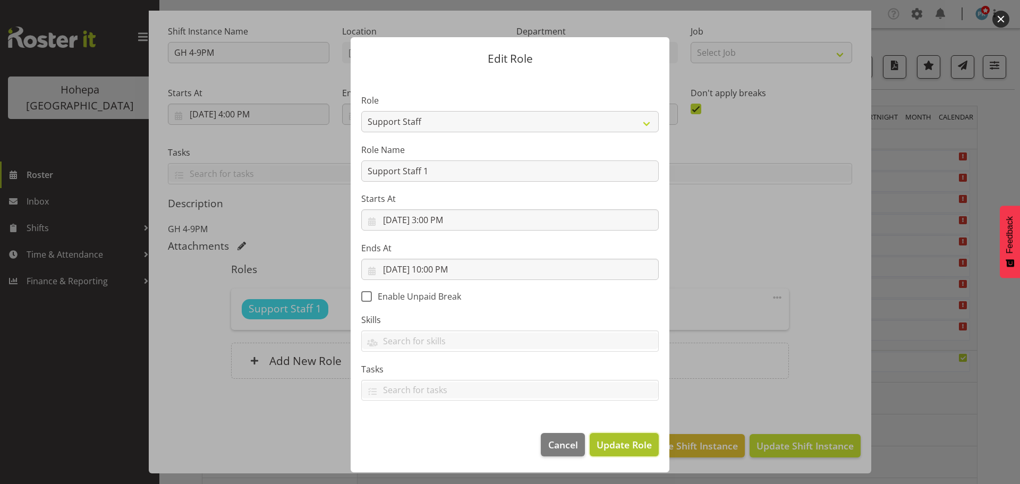
click at [629, 447] on span "Update Role" at bounding box center [624, 445] width 55 height 14
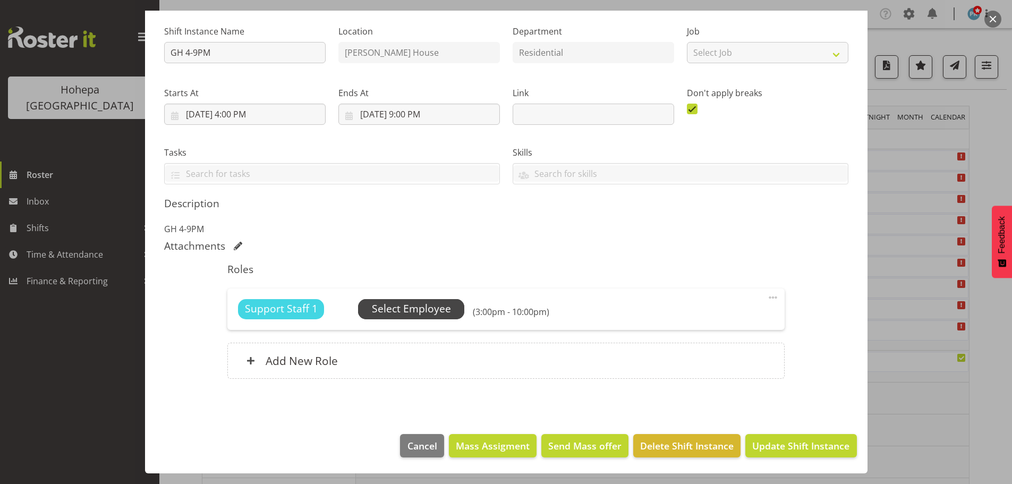
click at [425, 313] on span "Select Employee" at bounding box center [411, 308] width 79 height 15
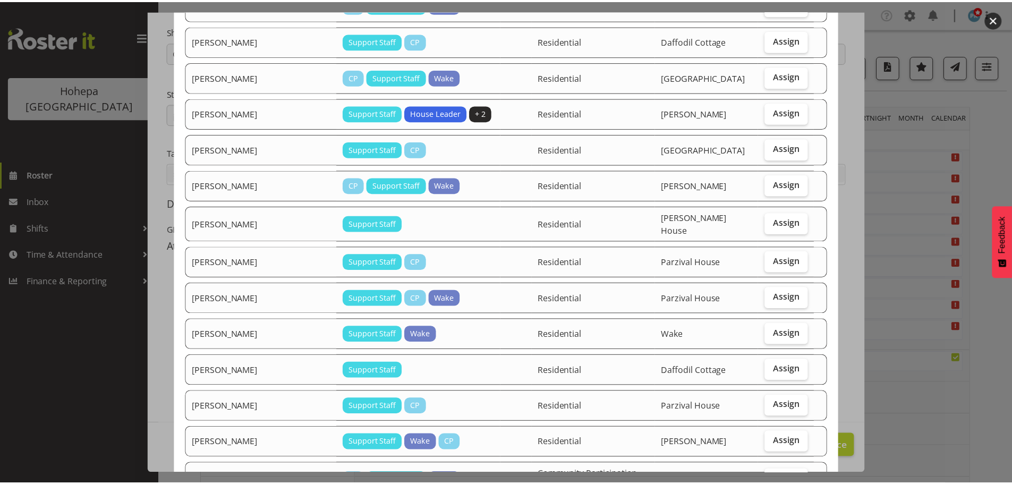
scroll to position [1044, 0]
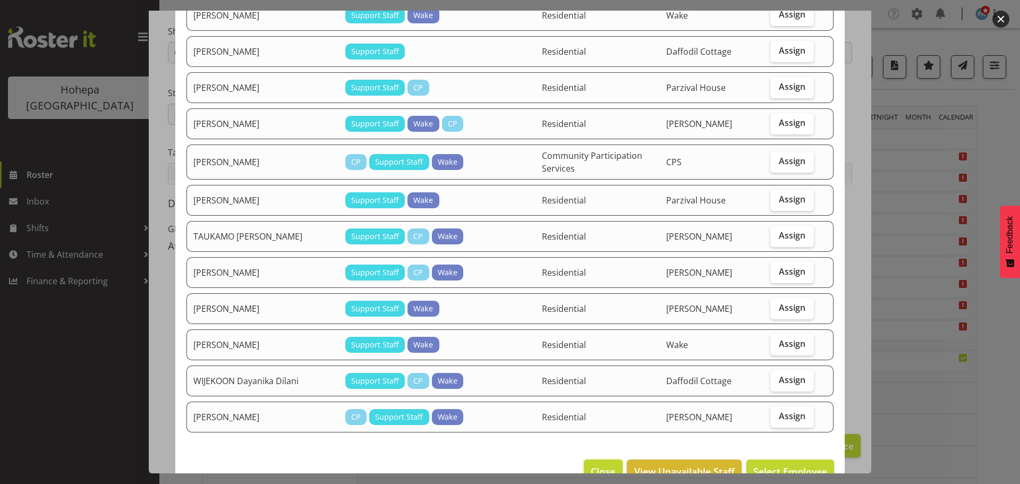
click at [597, 465] on span "Close" at bounding box center [603, 472] width 24 height 14
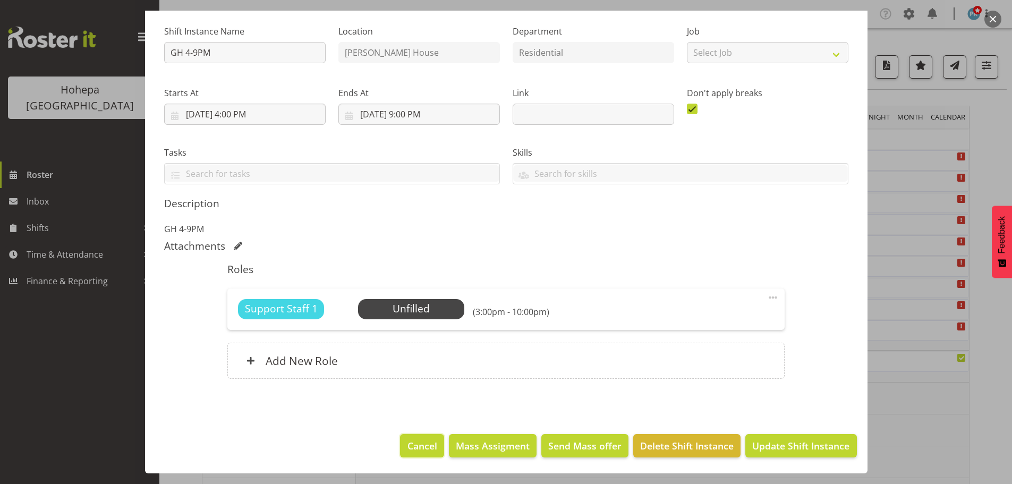
click at [432, 448] on button "Cancel" at bounding box center [422, 445] width 44 height 23
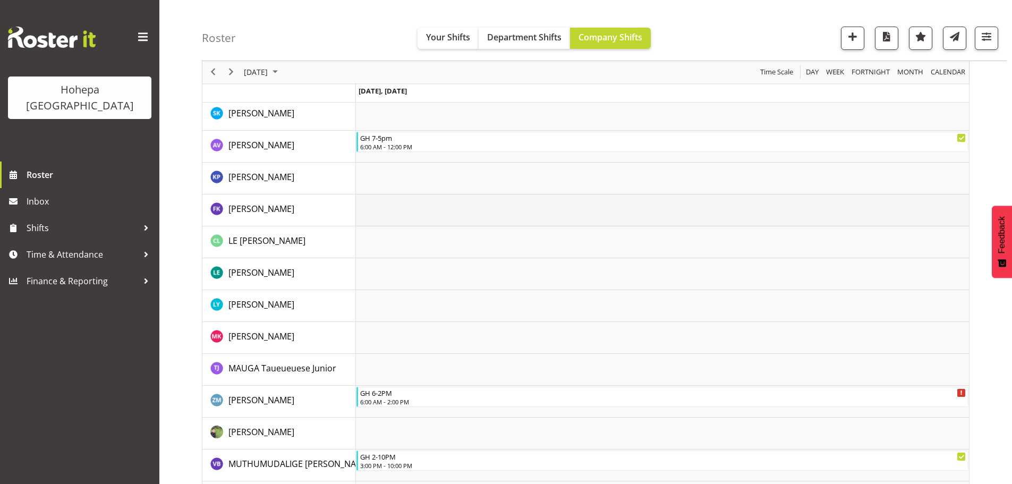
scroll to position [1276, 0]
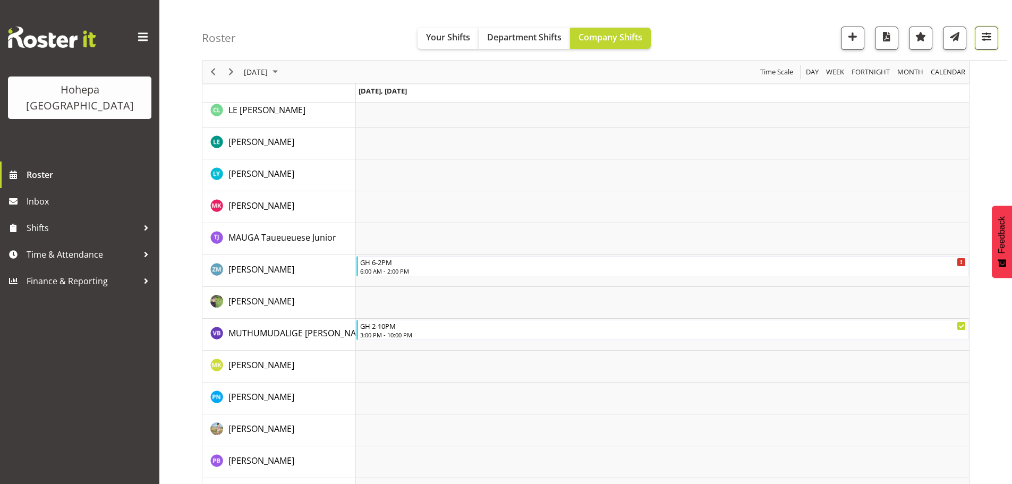
click at [989, 38] on span "button" at bounding box center [987, 37] width 14 height 14
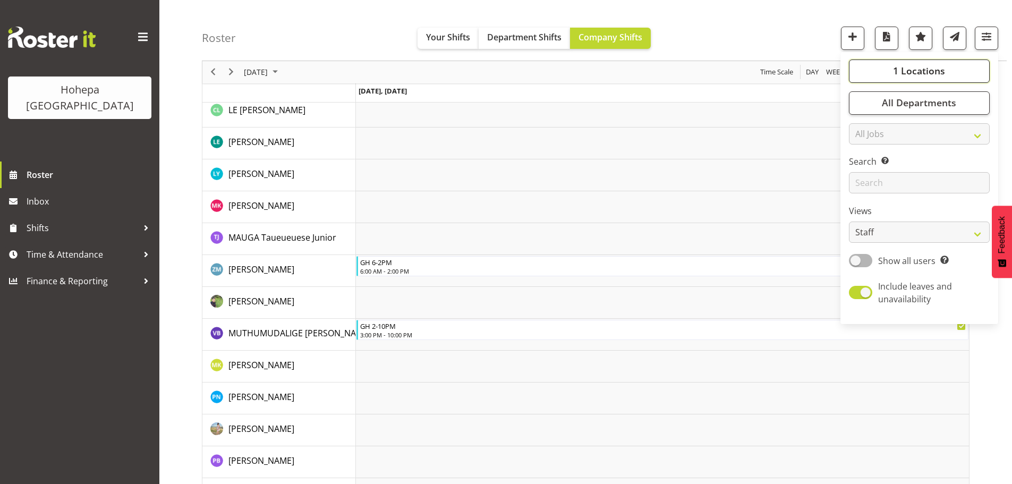
drag, startPoint x: 926, startPoint y: 65, endPoint x: 906, endPoint y: 75, distance: 21.9
click at [926, 66] on span "1 Locations" at bounding box center [919, 71] width 52 height 13
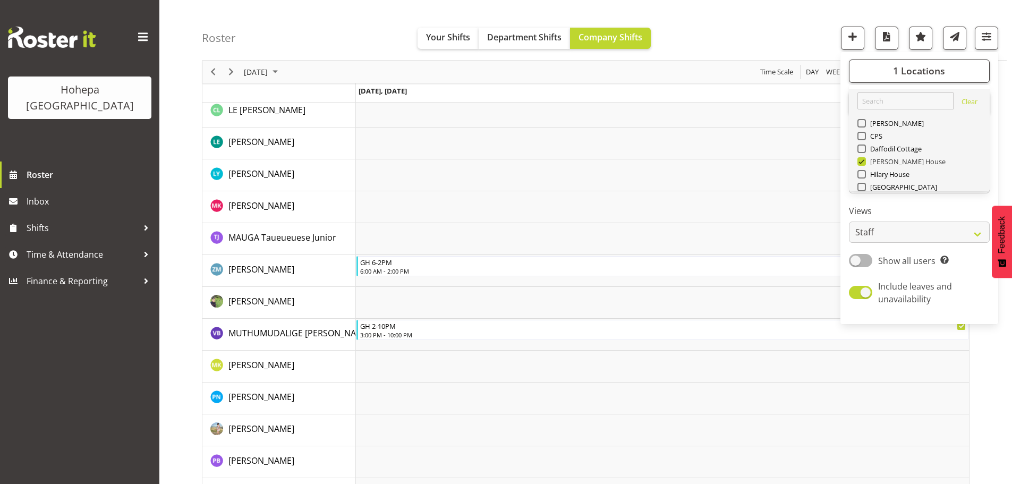
click at [864, 161] on span at bounding box center [862, 161] width 9 height 9
click at [864, 161] on input "[PERSON_NAME] House" at bounding box center [861, 161] width 7 height 7
checkbox input "false"
click at [861, 174] on span at bounding box center [862, 174] width 9 height 9
click at [861, 174] on input "Hilary House" at bounding box center [861, 174] width 7 height 7
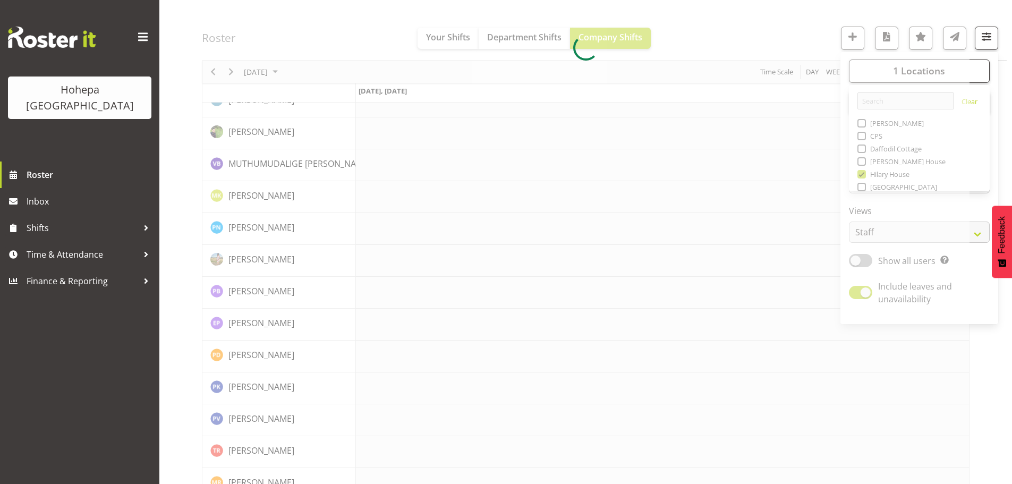
click at [786, 31] on div at bounding box center [586, 48] width 768 height 2436
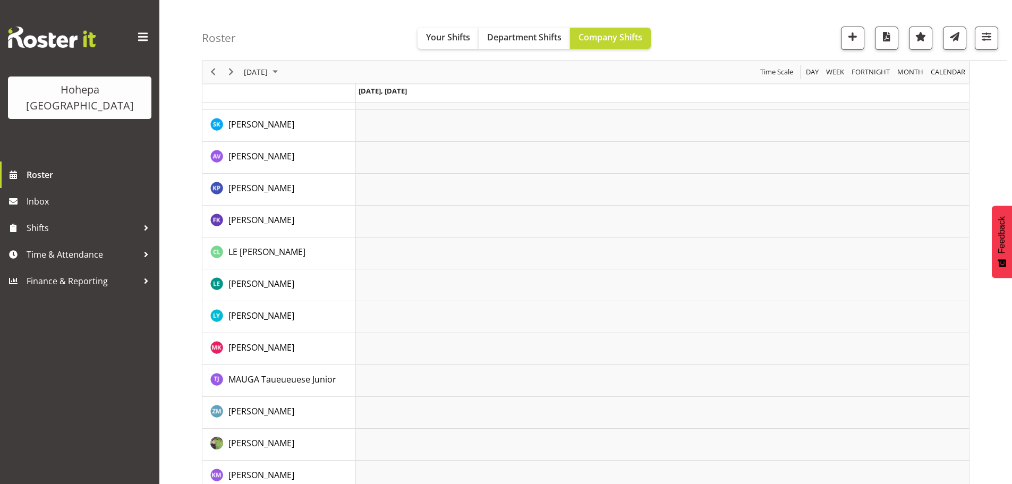
scroll to position [1395, 0]
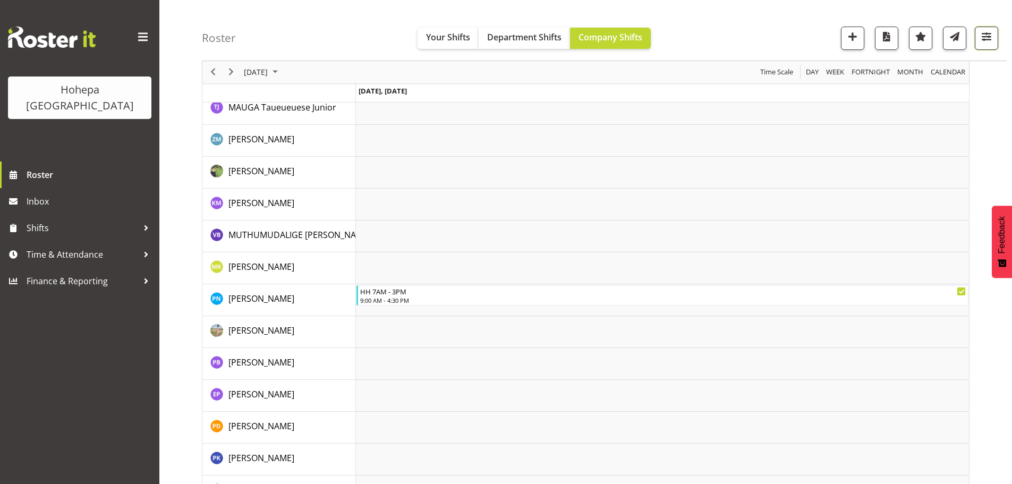
click at [990, 37] on span "button" at bounding box center [987, 37] width 14 height 14
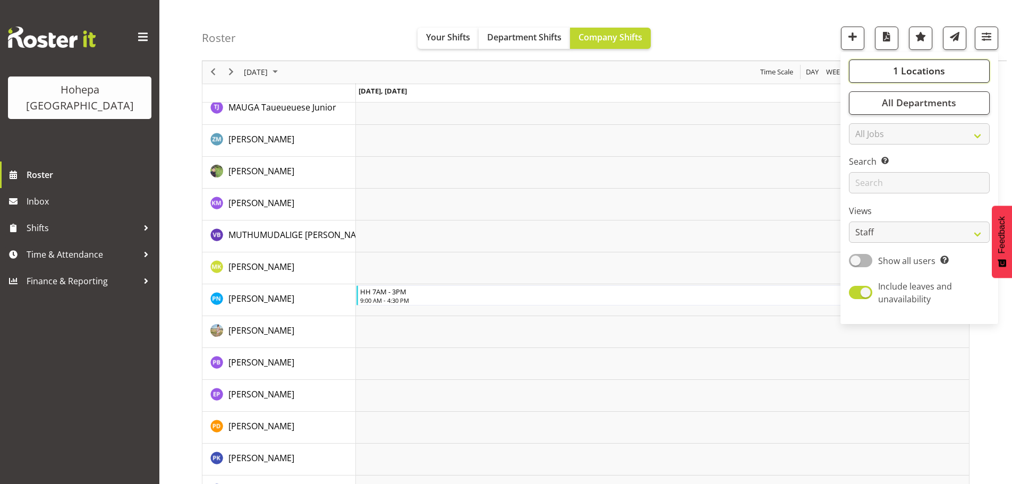
click at [904, 71] on span "1 Locations" at bounding box center [919, 71] width 52 height 13
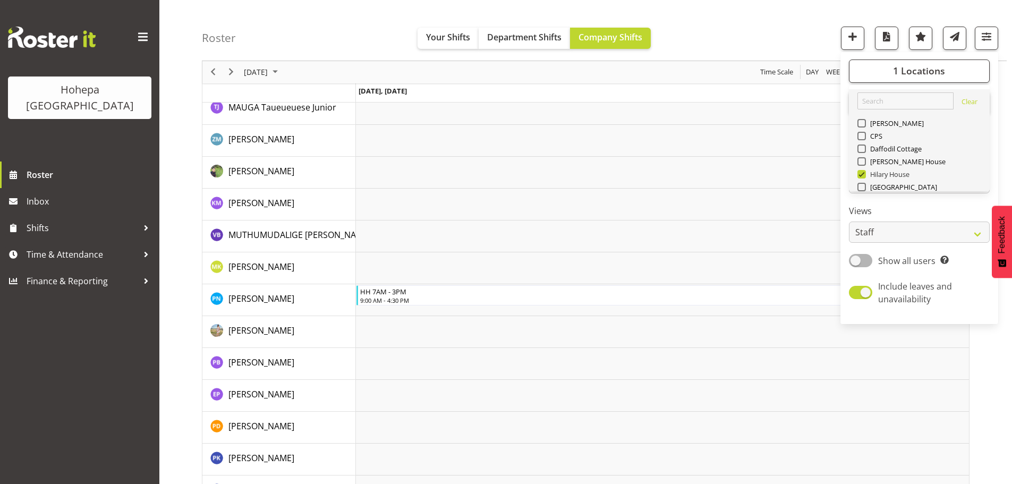
click at [863, 177] on span at bounding box center [862, 174] width 9 height 9
click at [863, 177] on input "Hilary House" at bounding box center [861, 174] width 7 height 7
checkbox input "false"
click at [860, 151] on span at bounding box center [862, 149] width 9 height 9
click at [860, 151] on input "Daffodil Cottage" at bounding box center [861, 149] width 7 height 7
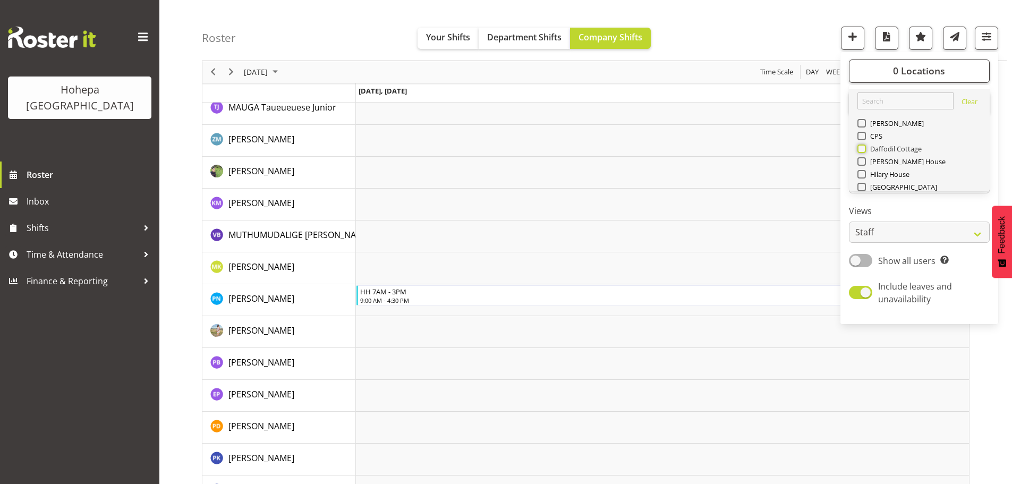
checkbox input "true"
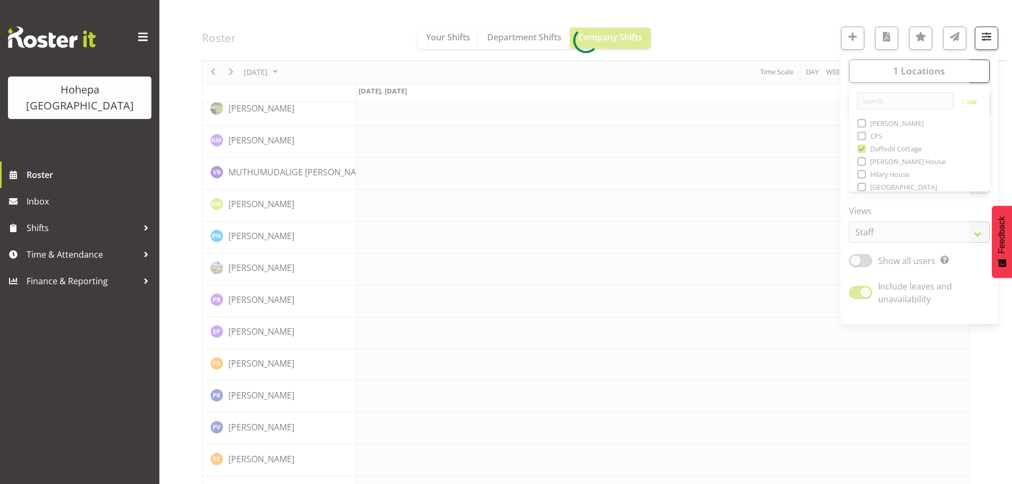
click at [783, 49] on div at bounding box center [586, 40] width 768 height 2659
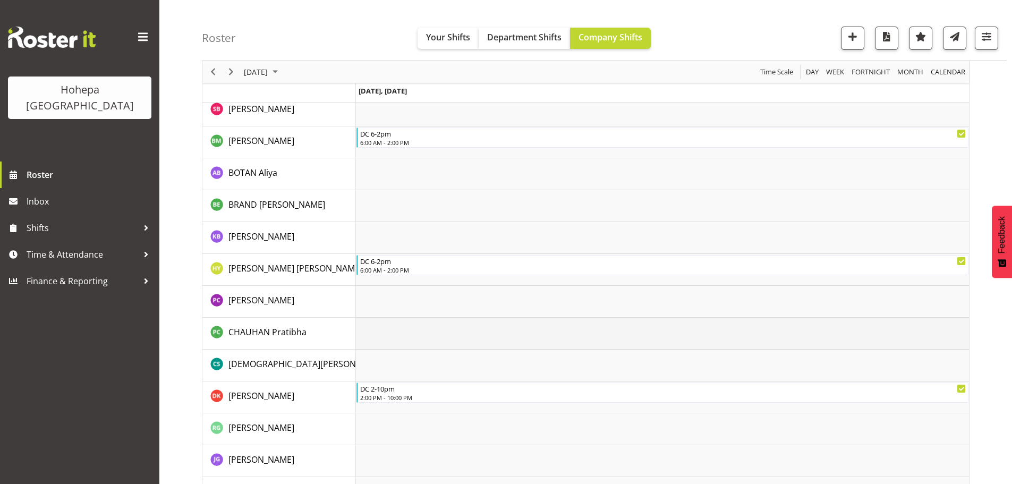
scroll to position [319, 0]
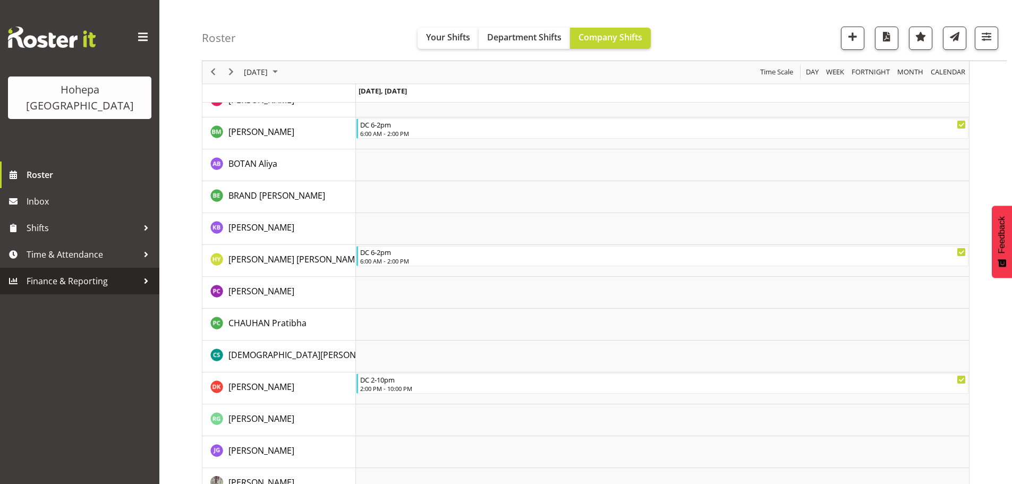
click at [67, 273] on span "Finance & Reporting" at bounding box center [83, 281] width 112 height 16
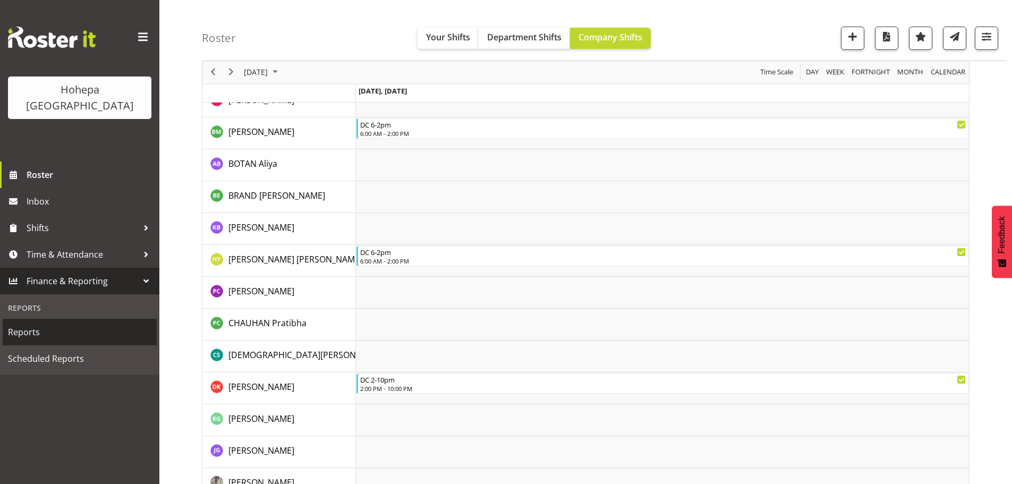
click at [54, 324] on span "Reports" at bounding box center [80, 332] width 144 height 16
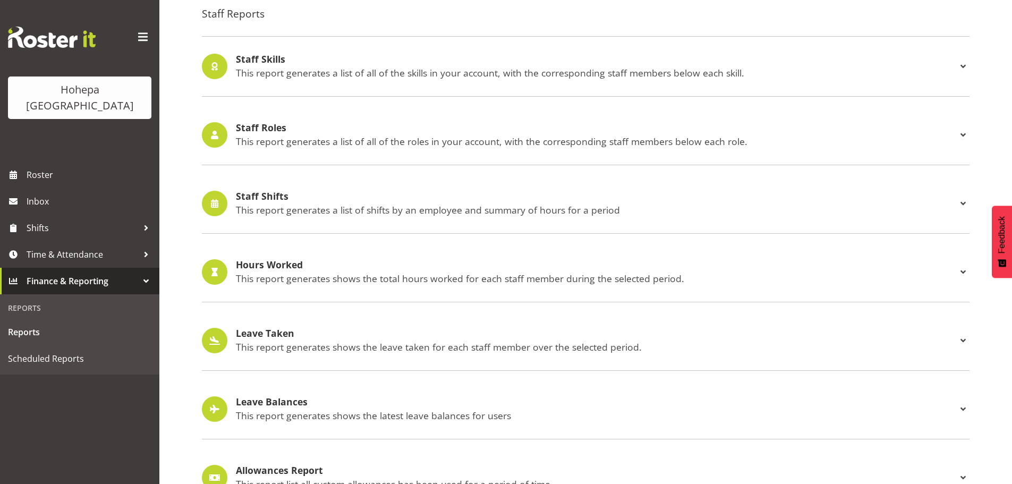
scroll to position [989, 0]
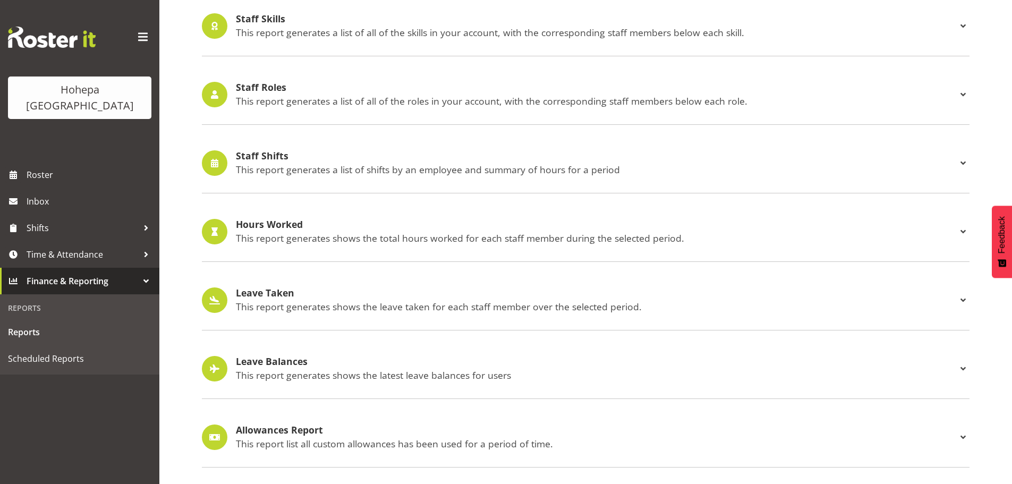
click at [352, 154] on h4 "Staff Shifts" at bounding box center [596, 156] width 721 height 11
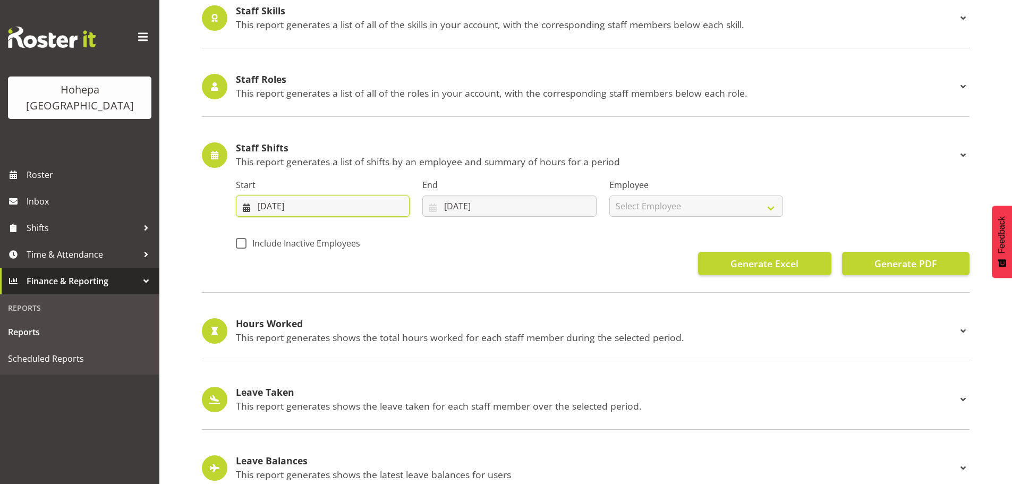
click at [284, 208] on input "09/08/2025" at bounding box center [323, 206] width 174 height 21
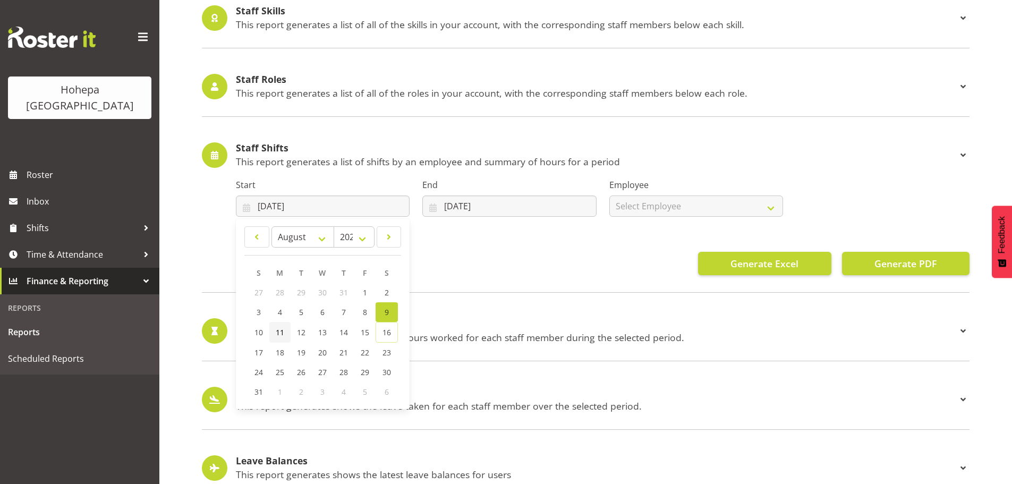
click at [280, 333] on span "11" at bounding box center [280, 332] width 9 height 10
type input "11/08/2025"
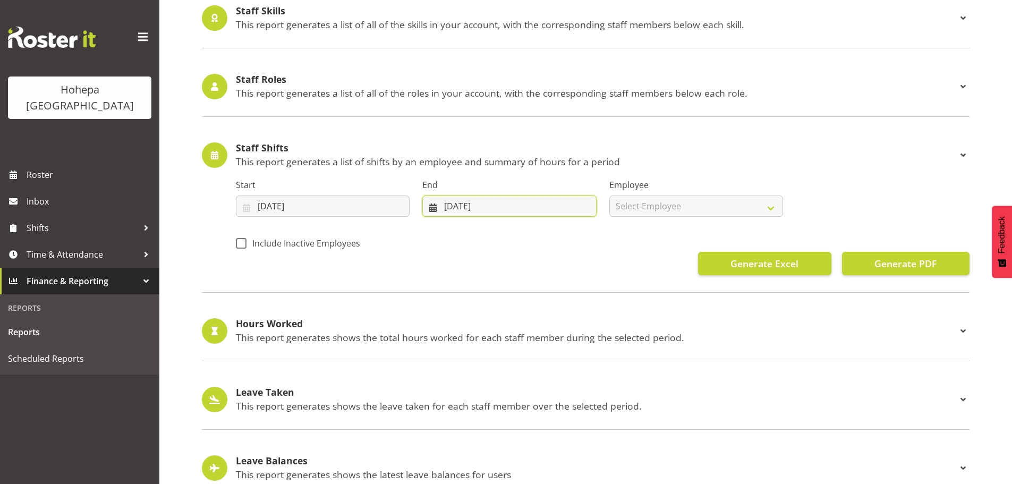
click at [447, 205] on input "16/08/2025" at bounding box center [510, 206] width 174 height 21
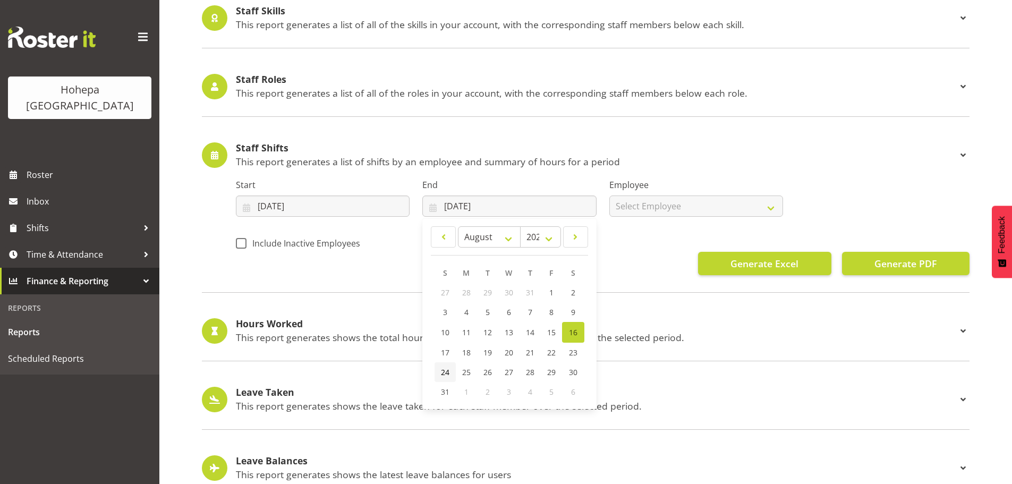
click at [446, 373] on span "24" at bounding box center [445, 372] width 9 height 10
type input "24/08/2025"
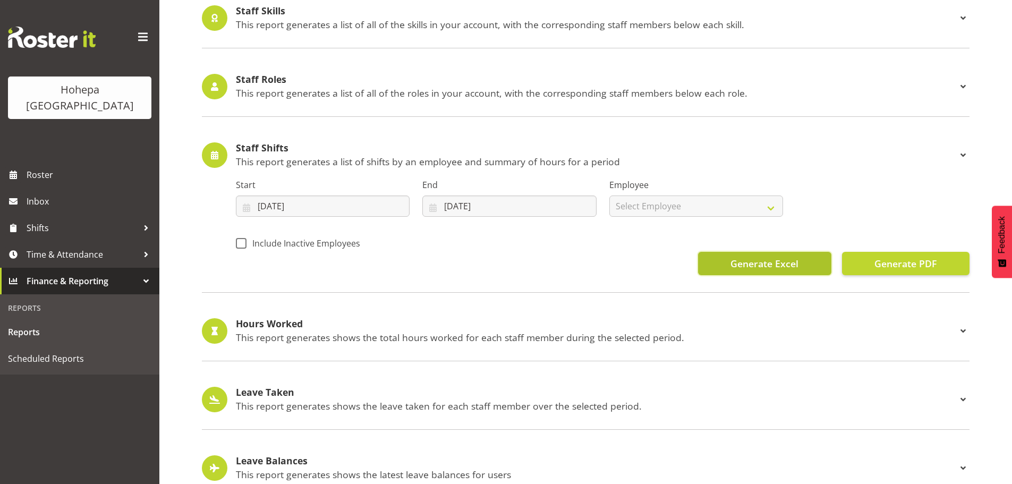
click at [759, 264] on span "Generate Excel" at bounding box center [765, 264] width 68 height 14
